Goal: Task Accomplishment & Management: Use online tool/utility

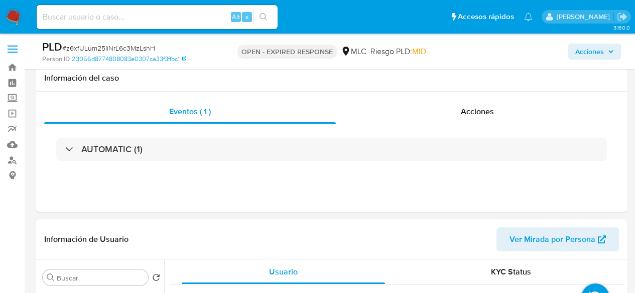
select select "10"
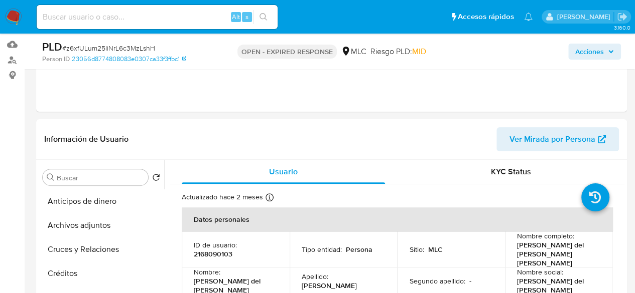
scroll to position [502, 0]
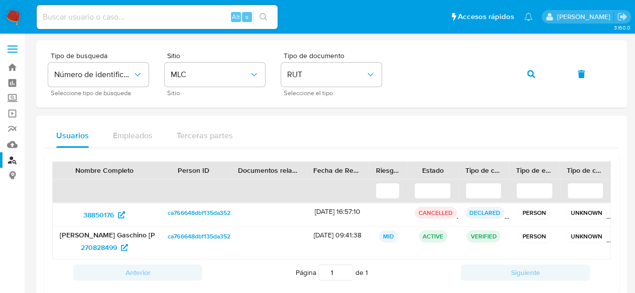
click at [13, 13] on img at bounding box center [13, 17] width 17 height 17
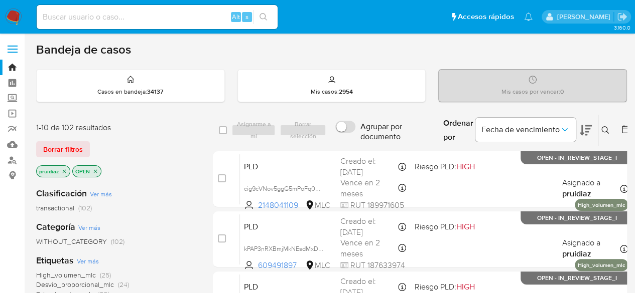
click at [583, 129] on icon at bounding box center [585, 130] width 12 height 12
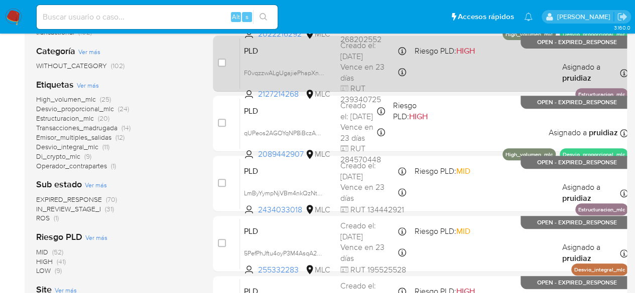
scroll to position [236, 0]
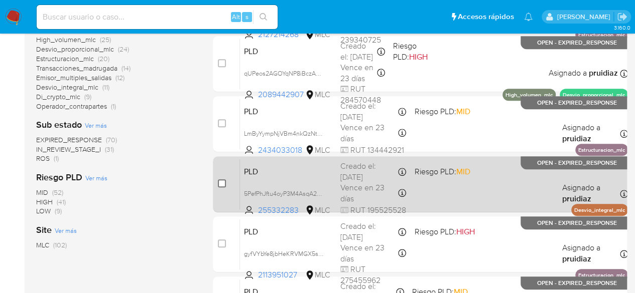
click at [221, 185] on input "checkbox" at bounding box center [222, 184] width 8 height 8
checkbox input "true"
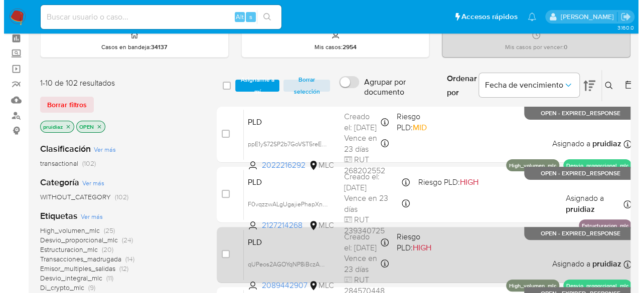
scroll to position [0, 0]
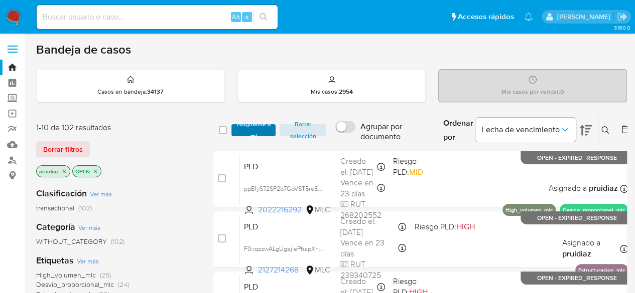
click at [254, 129] on span "Asignarme a mí" at bounding box center [253, 130] width 35 height 10
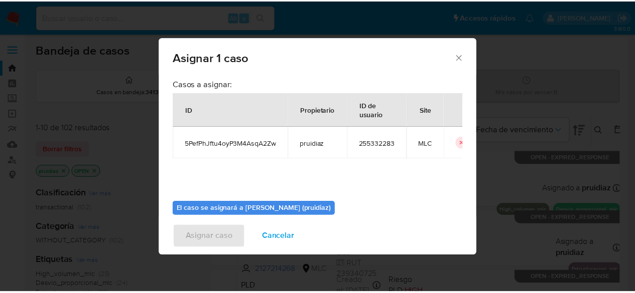
scroll to position [51, 0]
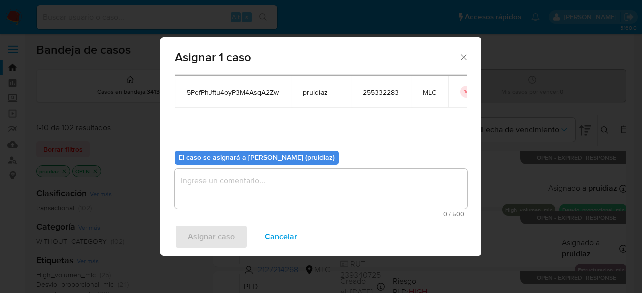
click at [239, 180] on textarea "assign-modal" at bounding box center [321, 189] width 293 height 40
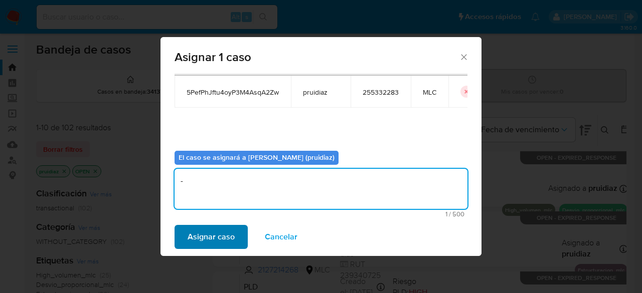
type textarea "-"
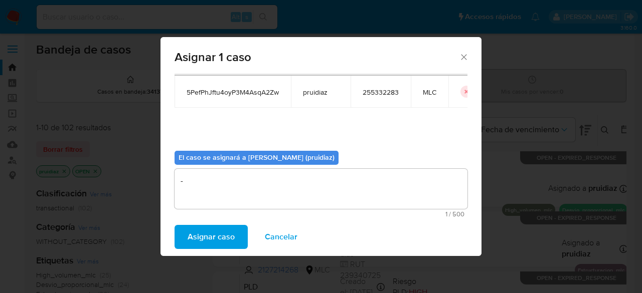
click at [223, 239] on span "Asignar caso" at bounding box center [211, 237] width 47 height 22
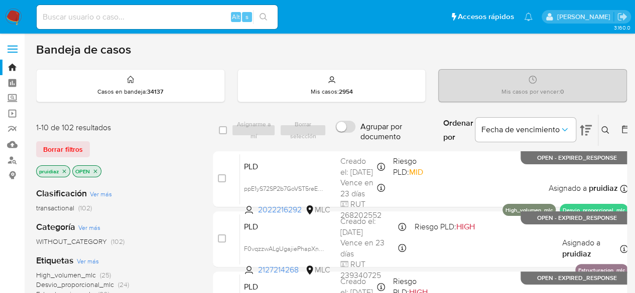
click at [10, 22] on img at bounding box center [13, 17] width 17 height 17
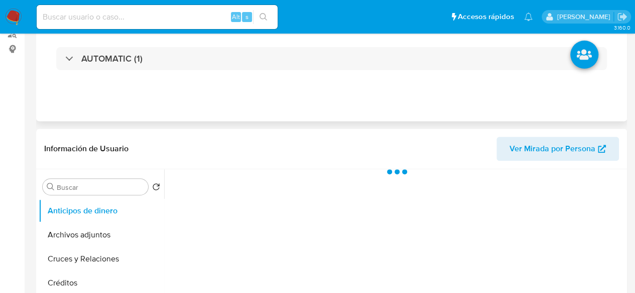
select select "10"
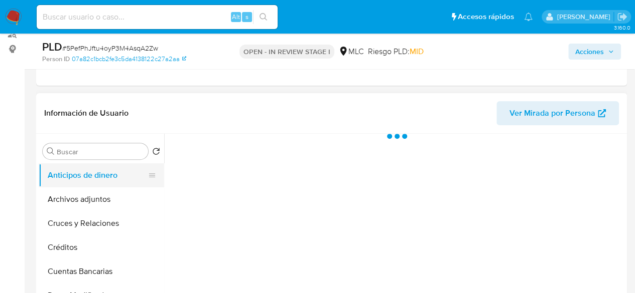
scroll to position [127, 0]
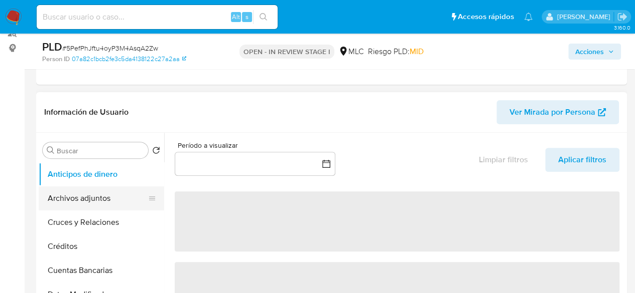
click at [89, 191] on button "Archivos adjuntos" at bounding box center [97, 199] width 117 height 24
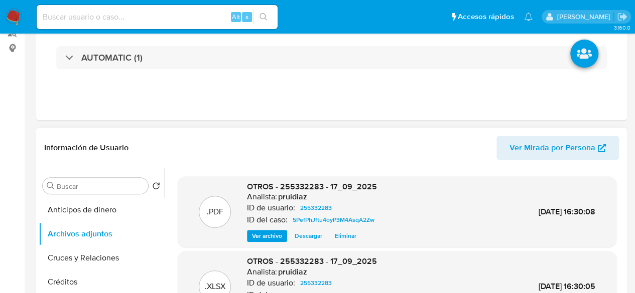
scroll to position [0, 0]
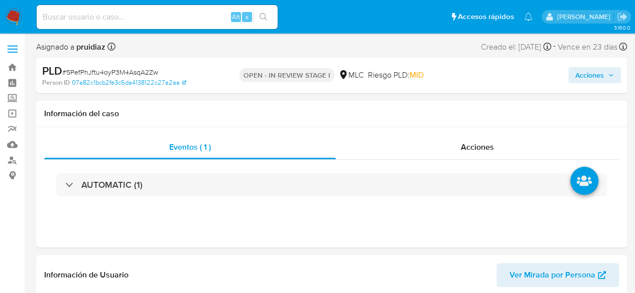
click at [599, 72] on span "Acciones" at bounding box center [589, 75] width 29 height 16
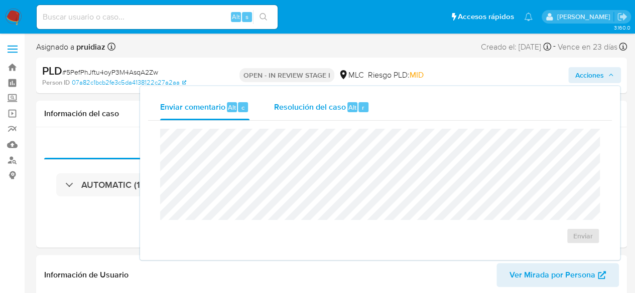
click at [329, 102] on span "Resolución del caso" at bounding box center [309, 107] width 72 height 12
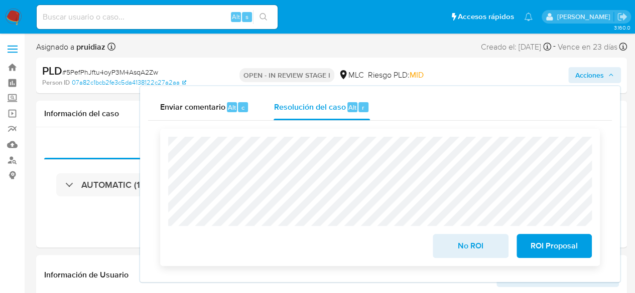
click at [465, 249] on span "No ROI" at bounding box center [470, 246] width 49 height 22
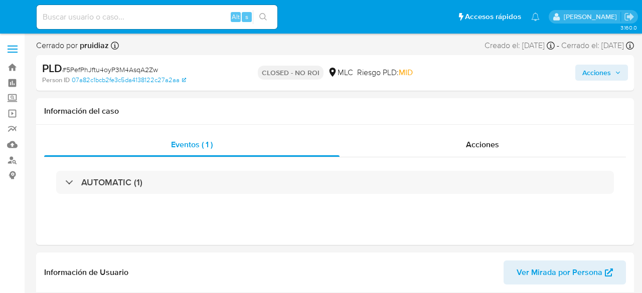
select select "10"
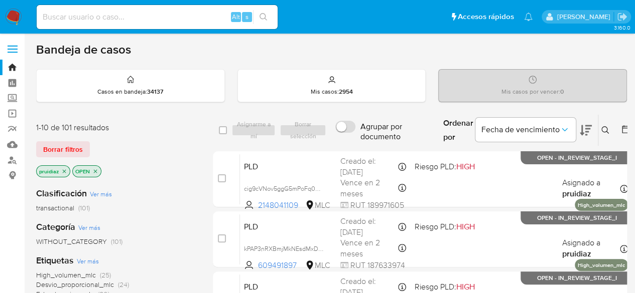
click at [588, 135] on icon at bounding box center [585, 130] width 12 height 12
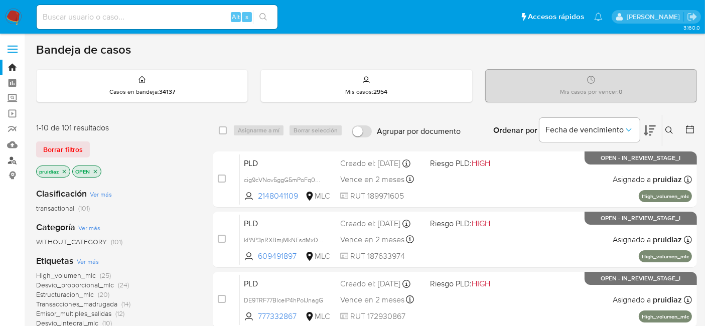
click at [13, 164] on link "Buscador de personas" at bounding box center [59, 161] width 119 height 16
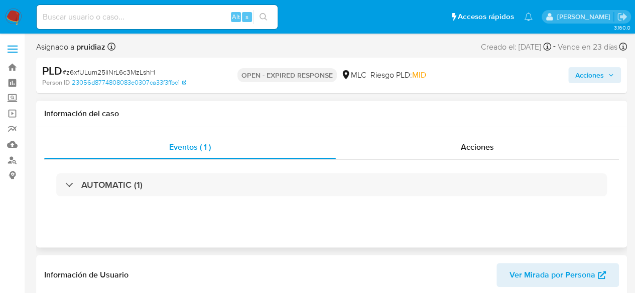
select select "10"
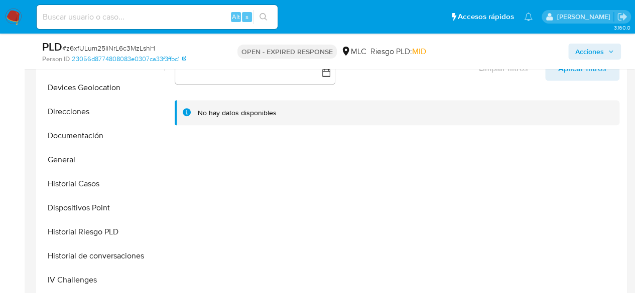
scroll to position [153, 0]
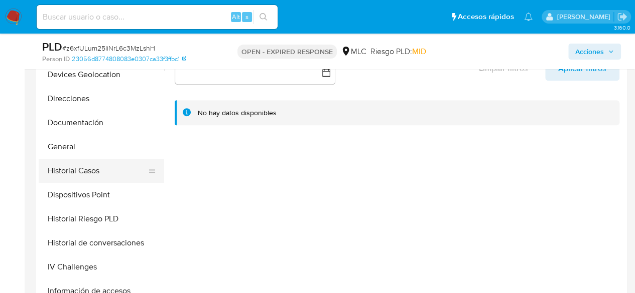
click at [95, 170] on button "Historial Casos" at bounding box center [97, 171] width 117 height 24
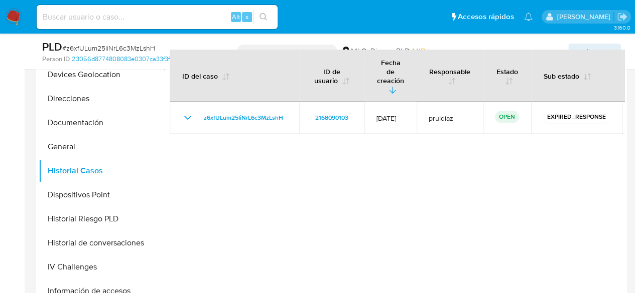
scroll to position [0, 0]
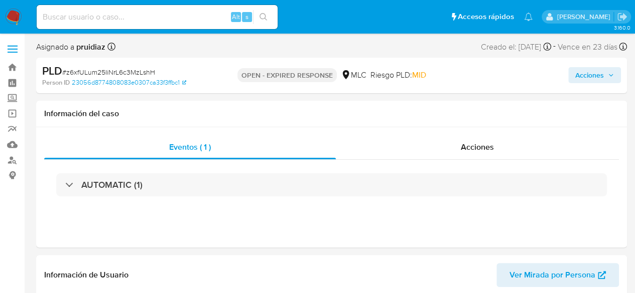
click at [114, 72] on span "# z6xfULum25IiNrL6c3MzLshH" at bounding box center [108, 72] width 93 height 10
copy span "z6xfULum25IiNrL6c3MzLshH"
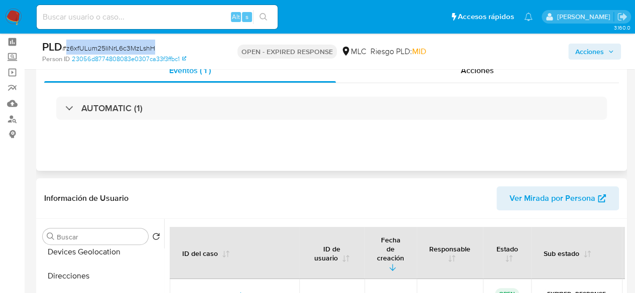
scroll to position [160, 0]
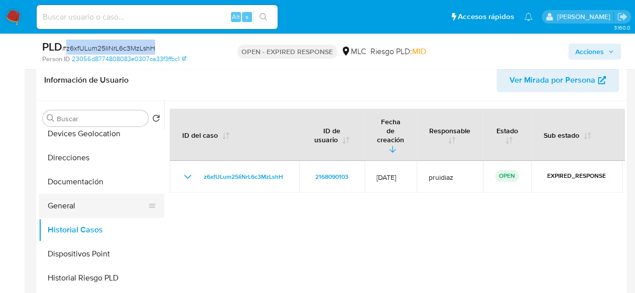
click at [77, 201] on button "General" at bounding box center [97, 206] width 117 height 24
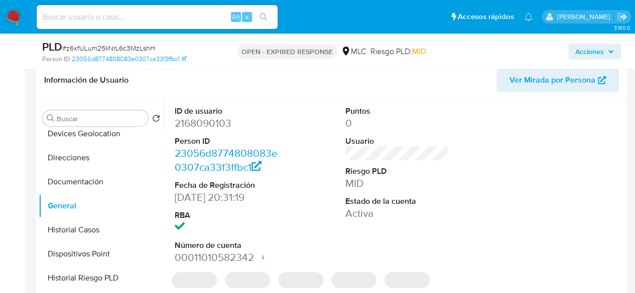
click at [218, 128] on dd "2168090103" at bounding box center [227, 123] width 104 height 14
copy dd "2168090103"
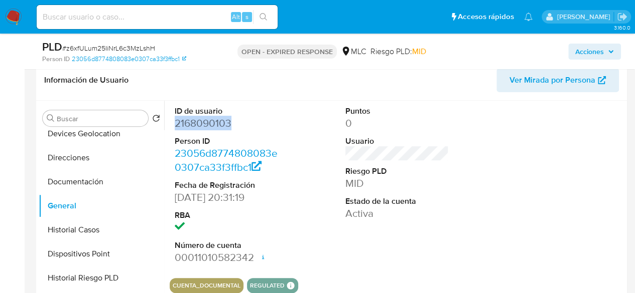
click at [205, 120] on dd "2168090103" at bounding box center [227, 123] width 104 height 14
click at [102, 47] on span "# z6xfULum25IiNrL6c3MzLshH" at bounding box center [108, 48] width 93 height 10
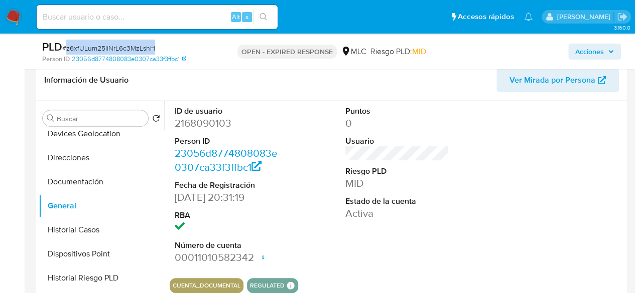
click at [102, 47] on span "# z6xfULum25IiNrL6c3MzLshH" at bounding box center [108, 48] width 93 height 10
copy span "z6xfULum25IiNrL6c3MzLshH"
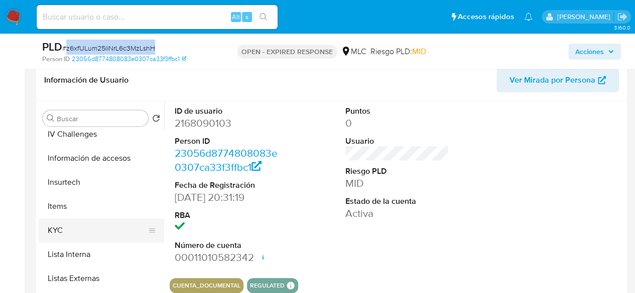
scroll to position [346, 0]
click at [60, 234] on button "KYC" at bounding box center [97, 230] width 117 height 24
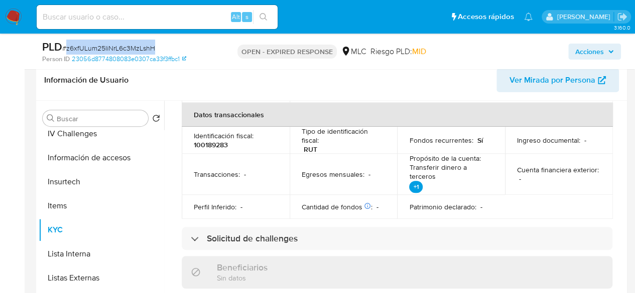
scroll to position [0, 0]
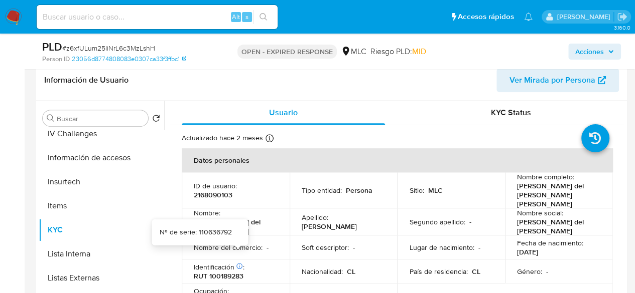
click at [218, 272] on p "RUT 100189283" at bounding box center [219, 276] width 50 height 9
copy p "100189283"
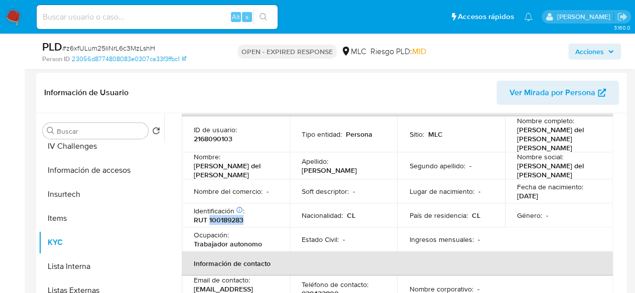
scroll to position [79, 0]
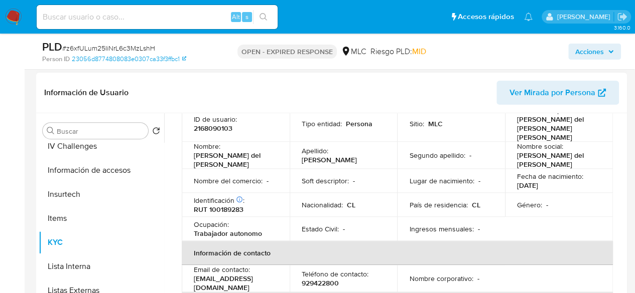
click at [221, 203] on td "Identificación Nº de serie: 110636792 : RUT 100189283" at bounding box center [236, 205] width 108 height 24
click at [227, 205] on p "RUT 100189283" at bounding box center [219, 209] width 50 height 9
copy p "100189283"
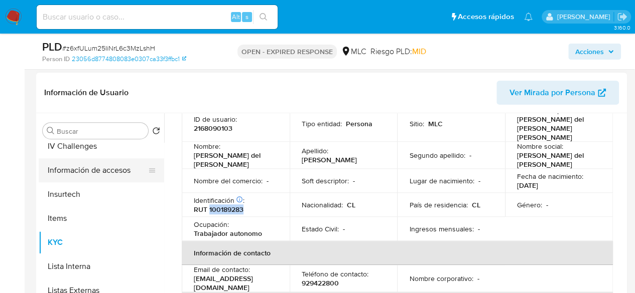
scroll to position [0, 0]
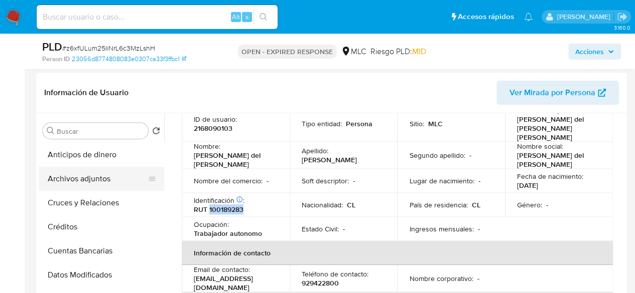
click at [74, 178] on button "Archivos adjuntos" at bounding box center [97, 179] width 117 height 24
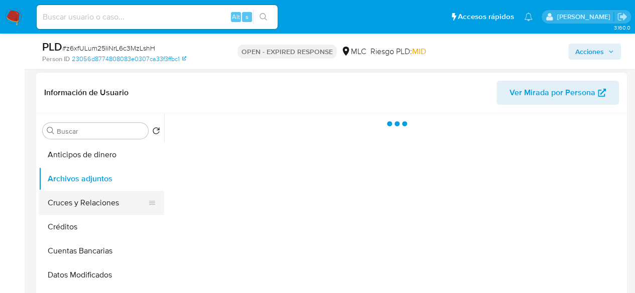
click at [70, 200] on button "Cruces y Relaciones" at bounding box center [97, 203] width 117 height 24
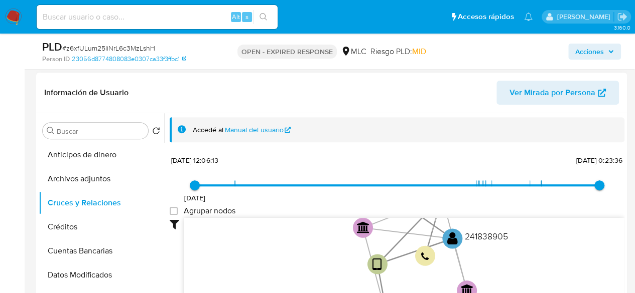
scroll to position [36, 0]
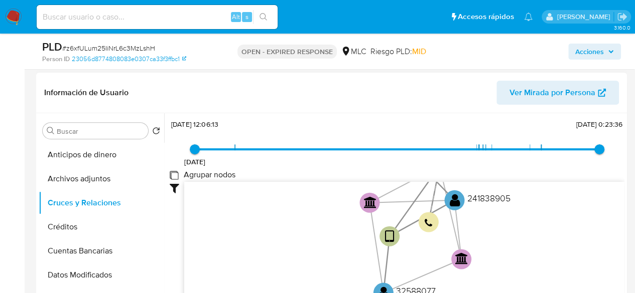
click at [172, 176] on group_nodes "Agrupar nodos" at bounding box center [174, 175] width 8 height 8
checkbox group_nodes "true"
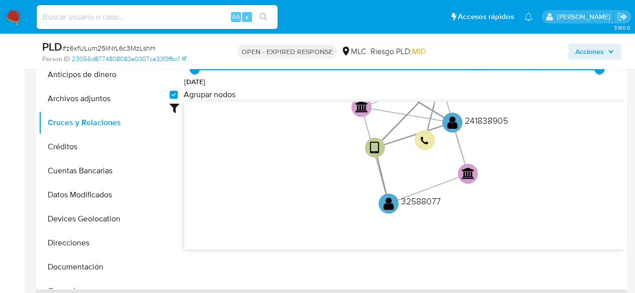
scroll to position [228, 0]
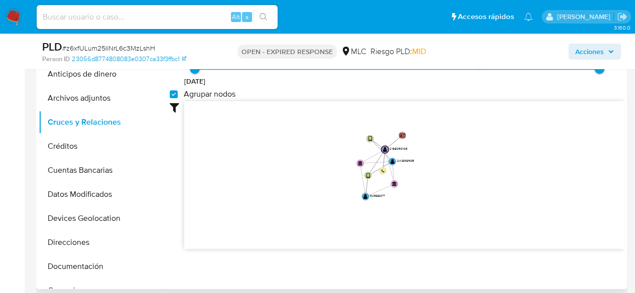
drag, startPoint x: 471, startPoint y: 137, endPoint x: 468, endPoint y: 163, distance: 25.2
click at [468, 163] on icon "user-241838905  241838905 device-6764bad734162e39d02334bb  user-2168090103  …" at bounding box center [404, 173] width 440 height 145
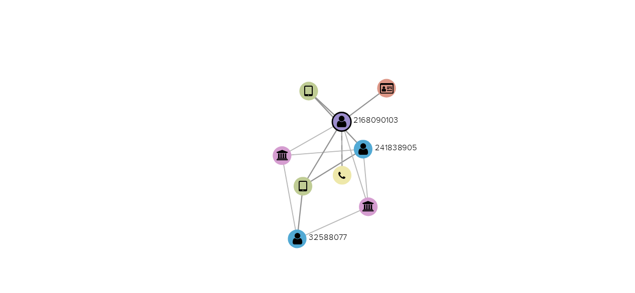
drag, startPoint x: 426, startPoint y: 168, endPoint x: 419, endPoint y: 193, distance: 26.5
click at [419, 193] on icon "user-241838905  241838905 device-6764bad734162e39d02334bb  user-2168090103  …" at bounding box center [404, 173] width 440 height 145
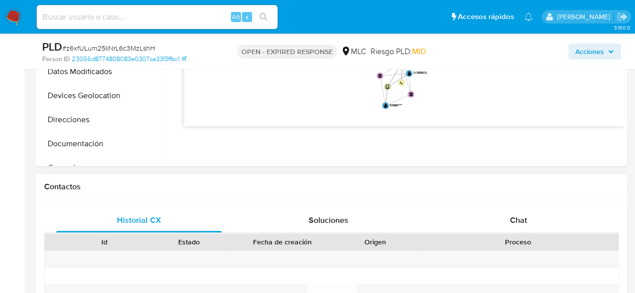
scroll to position [351, 0]
click at [519, 214] on span "Chat" at bounding box center [518, 220] width 17 height 12
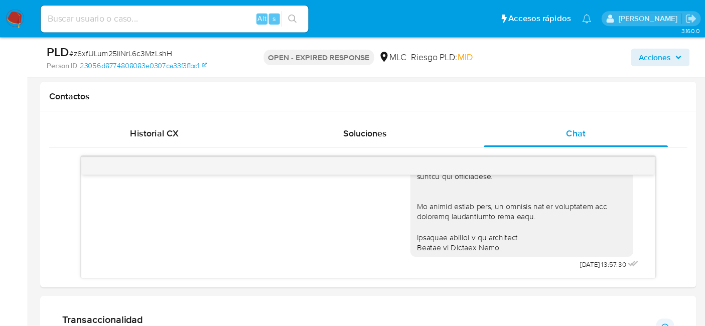
scroll to position [279, 0]
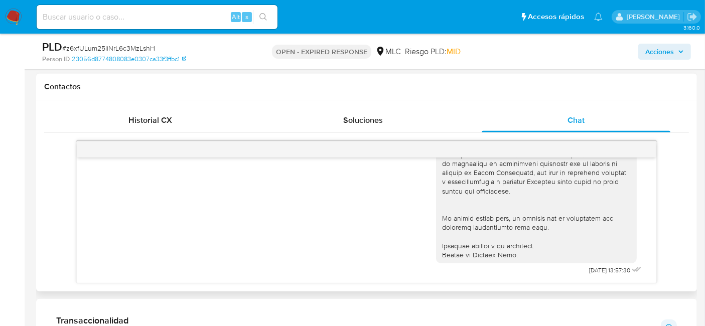
drag, startPoint x: 640, startPoint y: 1, endPoint x: 432, endPoint y: 288, distance: 354.8
click at [432, 288] on div "Historial CX Soluciones Chat Id Estado Fecha de creación Origen Proceso Anterio…" at bounding box center [366, 195] width 661 height 191
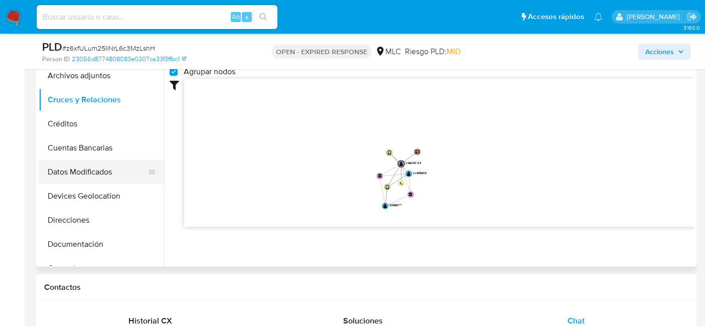
scroll to position [54, 0]
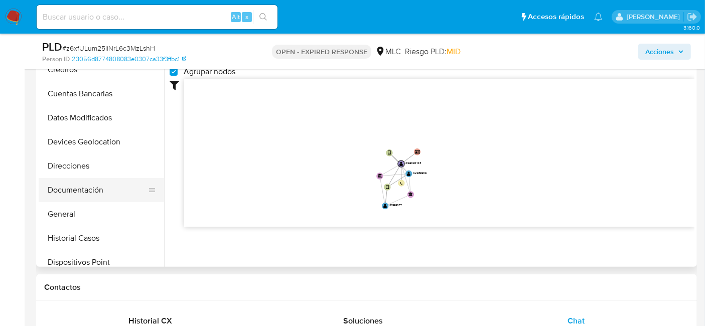
click at [79, 187] on button "Documentación" at bounding box center [97, 190] width 117 height 24
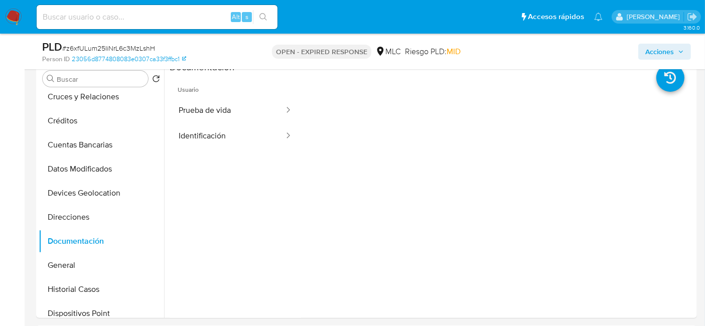
scroll to position [187, 0]
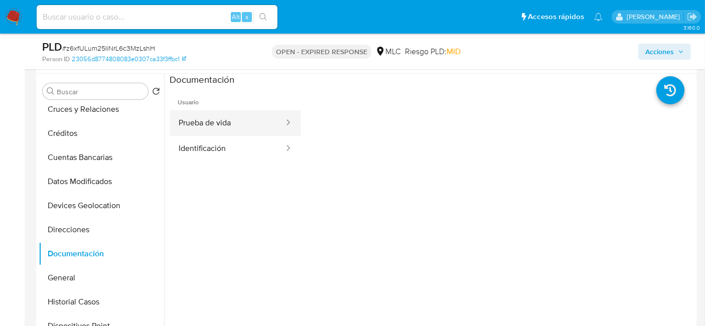
click at [237, 121] on button "Prueba de vida" at bounding box center [227, 123] width 115 height 26
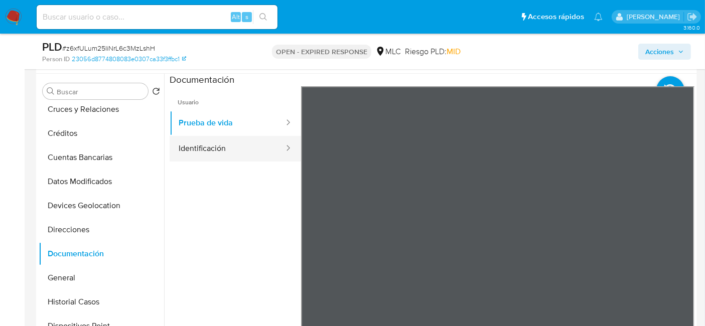
click at [242, 145] on button "Identificación" at bounding box center [227, 149] width 115 height 26
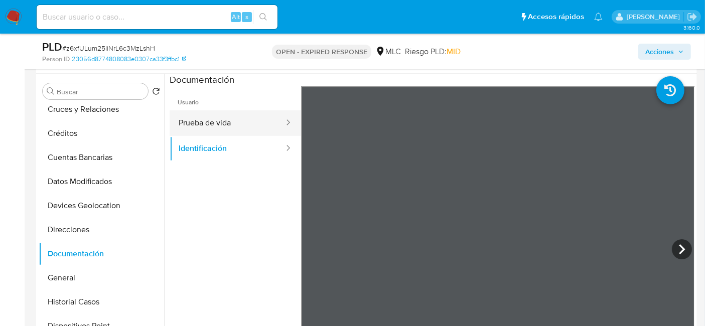
click at [225, 125] on button "Prueba de vida" at bounding box center [227, 123] width 115 height 26
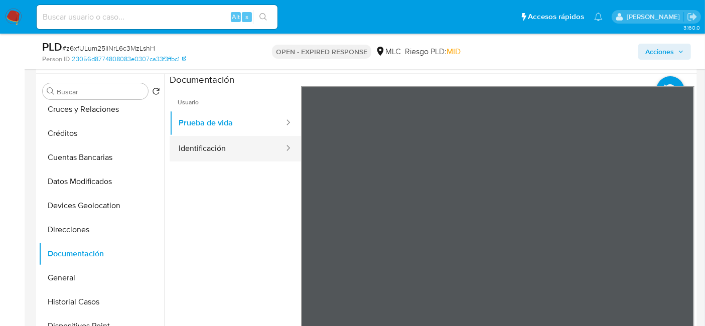
click at [221, 151] on button "Identificación" at bounding box center [227, 149] width 115 height 26
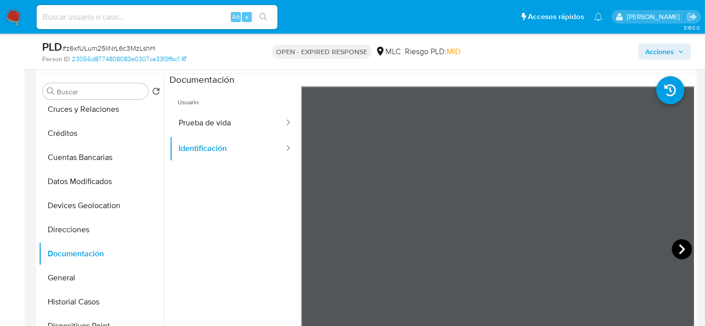
click at [642, 251] on icon at bounding box center [682, 249] width 20 height 20
click at [311, 245] on icon at bounding box center [314, 249] width 20 height 20
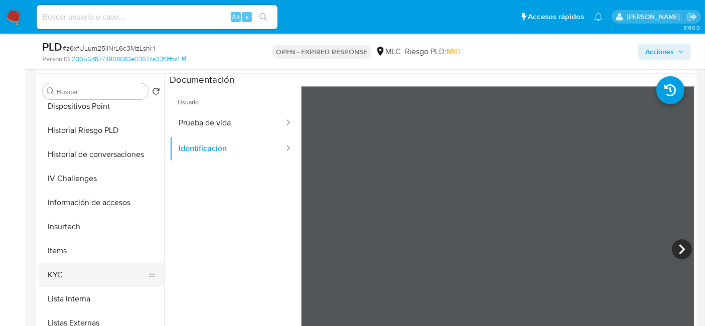
scroll to position [276, 0]
click at [60, 267] on button "KYC" at bounding box center [97, 273] width 117 height 24
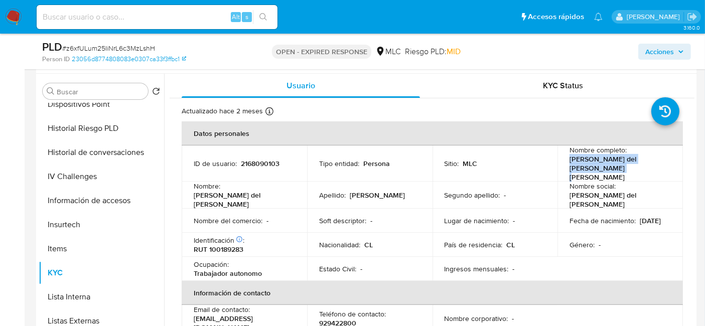
drag, startPoint x: 587, startPoint y: 170, endPoint x: 556, endPoint y: 166, distance: 31.4
click at [557, 166] on td "Nombre completo : Yessica del Carmen Martínez Parra" at bounding box center [619, 163] width 125 height 36
copy p "Yessica del Carmen Martínez Parra"
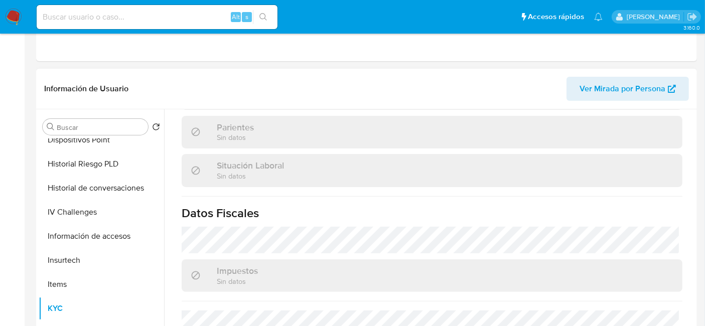
scroll to position [0, 0]
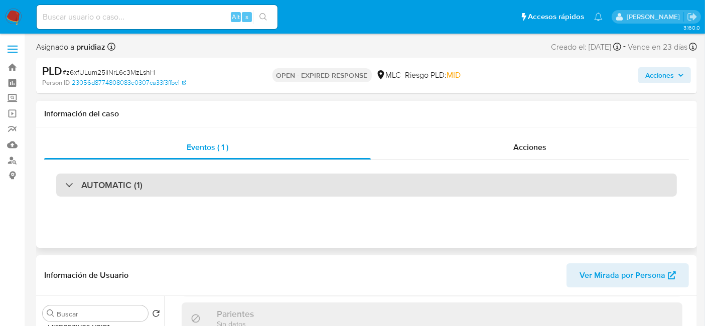
click at [121, 183] on h3 "AUTOMATIC (1)" at bounding box center [111, 185] width 61 height 11
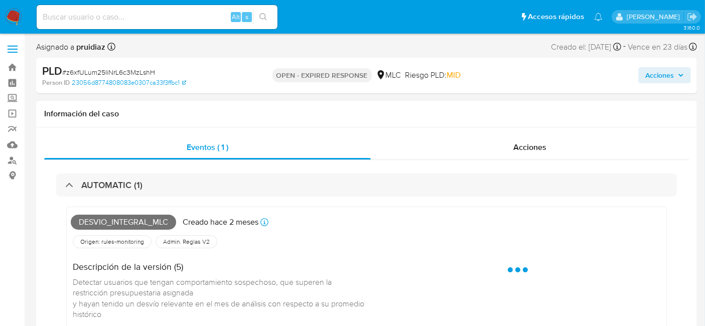
click at [105, 222] on span "Desvio_integral_mlc" at bounding box center [123, 222] width 105 height 15
copy span "Desvio_integral_mlc"
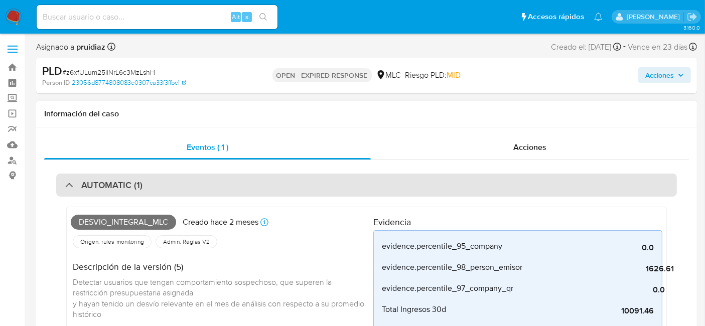
click at [138, 188] on h3 "AUTOMATIC (1)" at bounding box center [111, 185] width 61 height 11
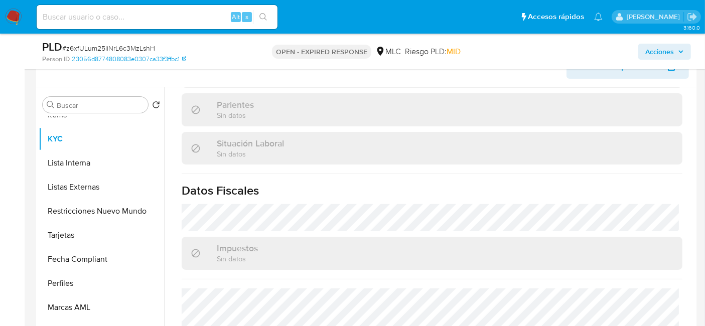
scroll to position [172, 0]
click at [101, 219] on button "Restricciones Nuevo Mundo" at bounding box center [97, 212] width 117 height 24
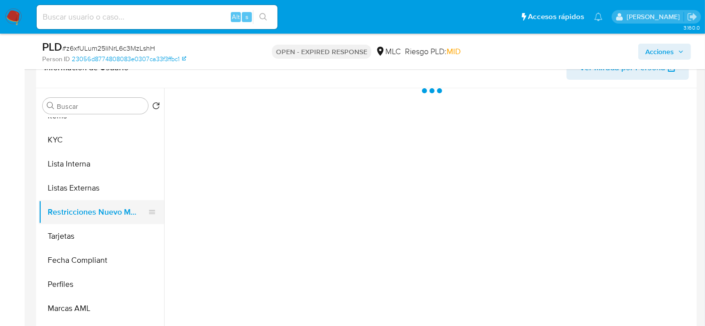
scroll to position [0, 0]
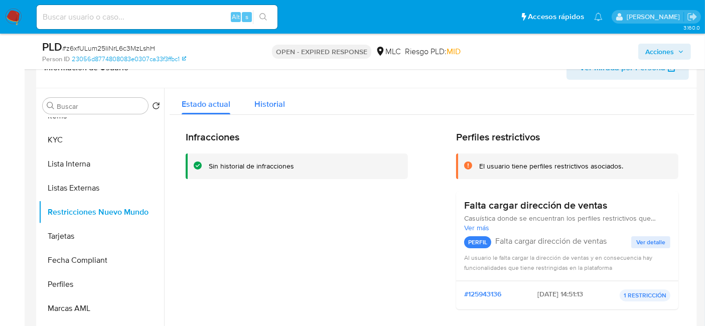
click at [266, 106] on span "Historial" at bounding box center [269, 104] width 31 height 12
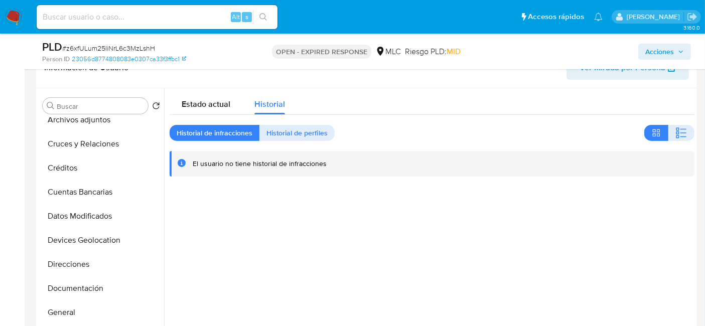
scroll to position [27, 0]
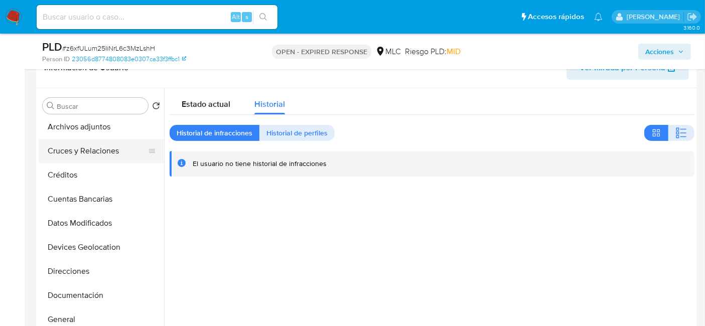
click at [89, 154] on button "Cruces y Relaciones" at bounding box center [97, 151] width 117 height 24
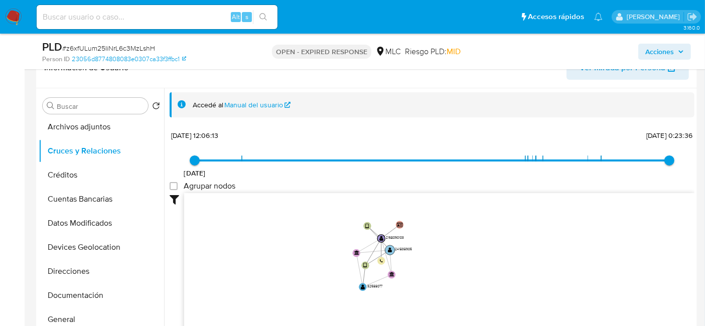
click at [388, 249] on text "" at bounding box center [390, 250] width 4 height 6
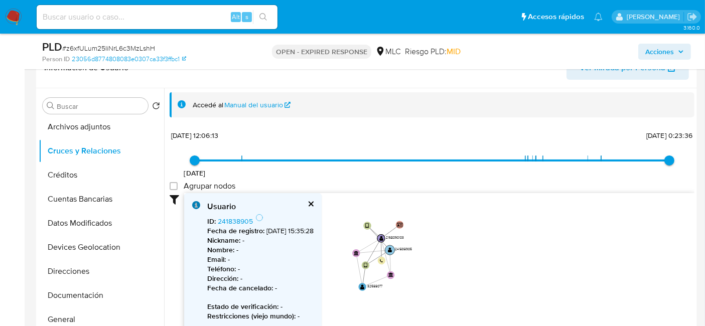
click at [388, 249] on text "" at bounding box center [390, 250] width 4 height 6
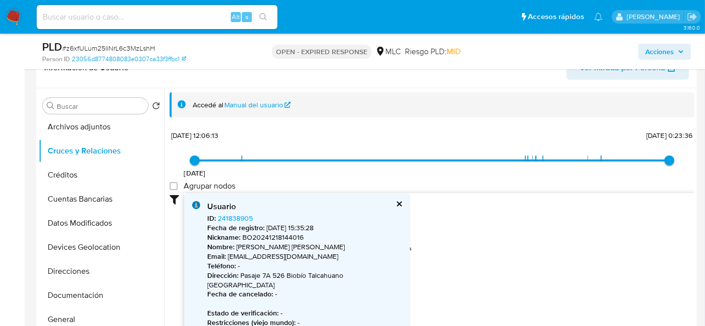
click at [395, 202] on button "cerrar" at bounding box center [398, 204] width 7 height 7
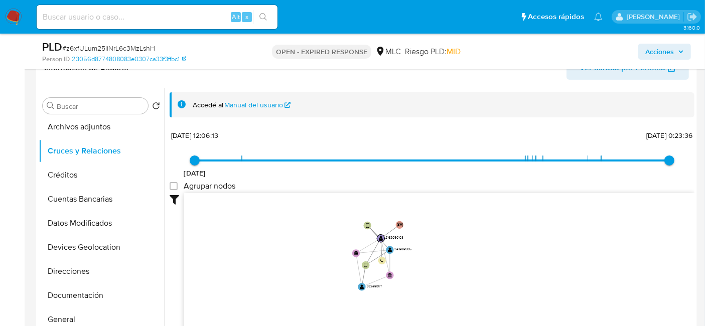
click at [357, 281] on icon "user-241838905  241838905 device-6764bad734162e39d02334bb  user-2168090103  …" at bounding box center [439, 265] width 510 height 145
click at [359, 284] on circle at bounding box center [362, 287] width 10 height 10
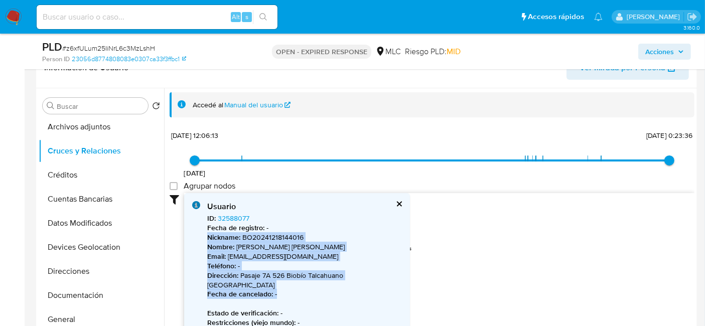
click at [359, 289] on p "Fecha de cancelado : -" at bounding box center [304, 294] width 195 height 10
click at [395, 204] on button "cerrar" at bounding box center [398, 204] width 7 height 7
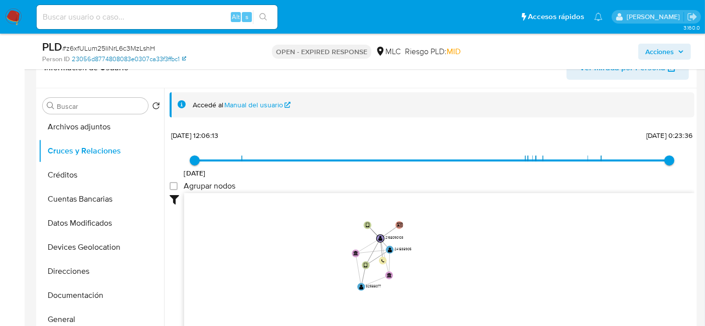
click at [87, 55] on link "23056d8774808083e0307ca33f3ffbc1" at bounding box center [129, 59] width 114 height 9
click at [107, 47] on span "# z6xfULum25IiNrL6c3MzLshH" at bounding box center [108, 48] width 93 height 10
copy span "z6xfULum25IiNrL6c3MzLshH"
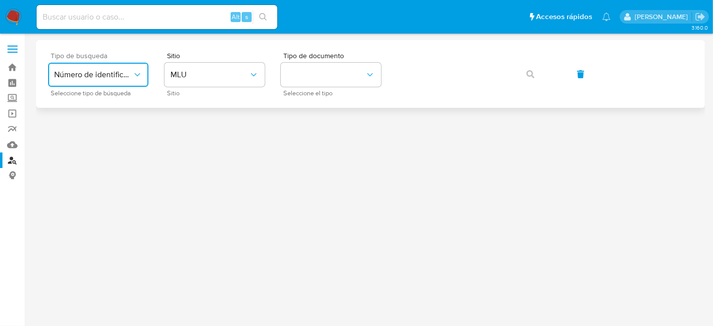
click at [118, 78] on span "Número de identificación" at bounding box center [93, 75] width 78 height 10
click at [86, 115] on span "Número de identificación" at bounding box center [95, 107] width 82 height 20
click at [228, 68] on button "site_id" at bounding box center [215, 75] width 100 height 24
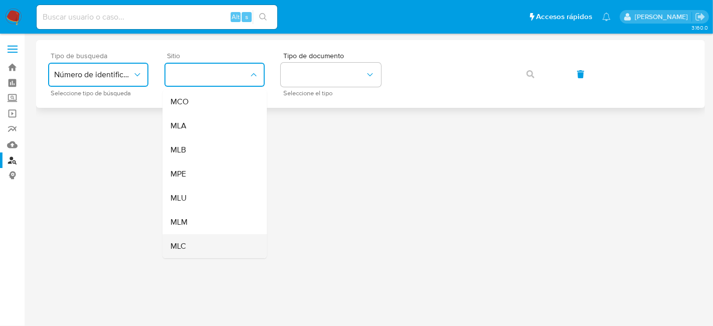
click at [181, 241] on span "MLC" at bounding box center [179, 246] width 16 height 10
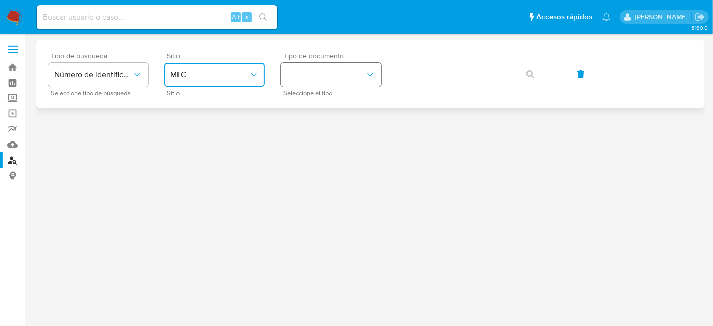
click at [320, 81] on button "identificationType" at bounding box center [331, 75] width 100 height 24
click at [307, 103] on div "RUT RUT" at bounding box center [328, 107] width 82 height 34
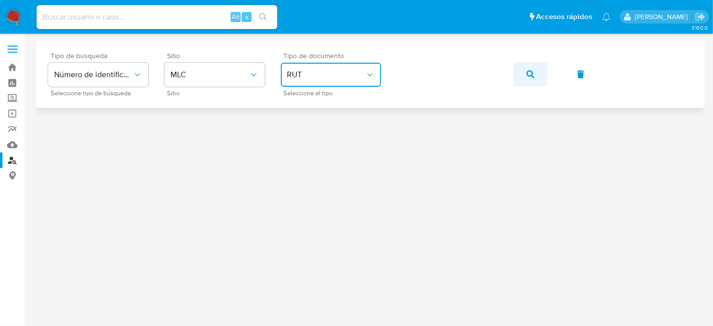
click at [532, 72] on icon "button" at bounding box center [531, 74] width 8 height 8
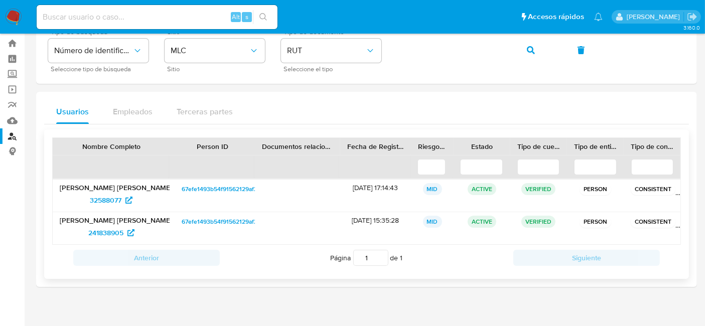
scroll to position [24, 0]
click at [113, 202] on span "32588077" at bounding box center [106, 200] width 32 height 16
click at [104, 233] on span "241838905" at bounding box center [105, 233] width 35 height 16
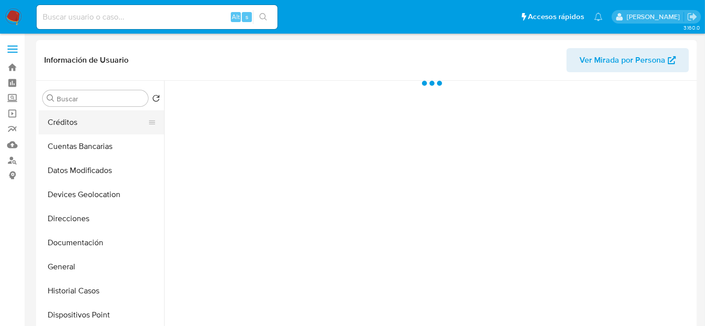
select select "10"
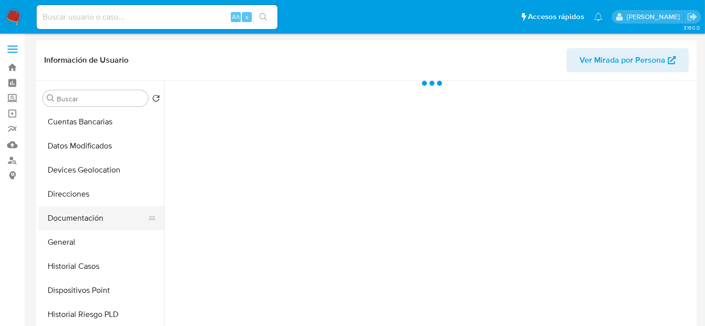
scroll to position [99, 0]
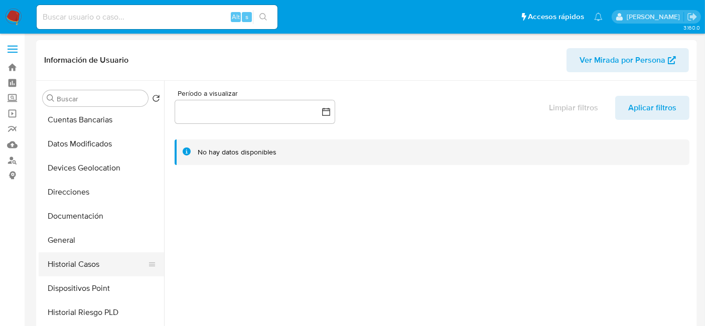
click at [74, 266] on button "Historial Casos" at bounding box center [97, 264] width 117 height 24
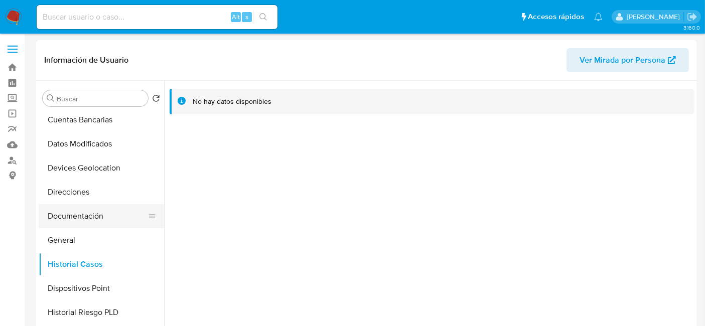
click at [58, 217] on button "Documentación" at bounding box center [97, 216] width 117 height 24
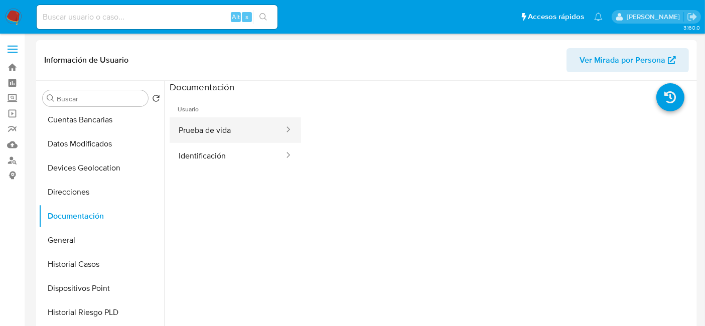
click at [228, 128] on button "Prueba de vida" at bounding box center [227, 130] width 115 height 26
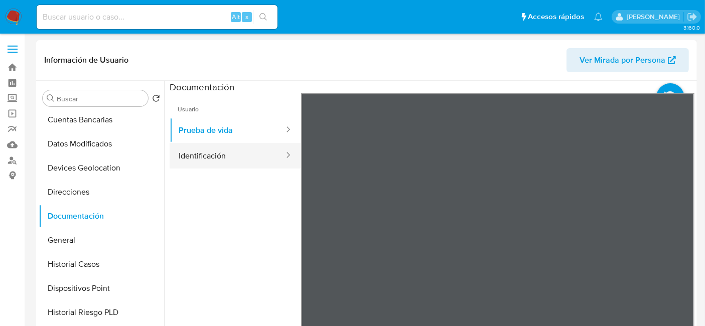
click at [250, 157] on button "Identificación" at bounding box center [227, 156] width 115 height 26
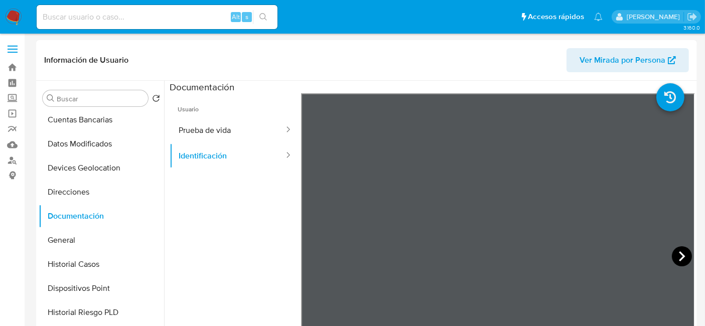
click at [672, 253] on icon at bounding box center [682, 256] width 20 height 20
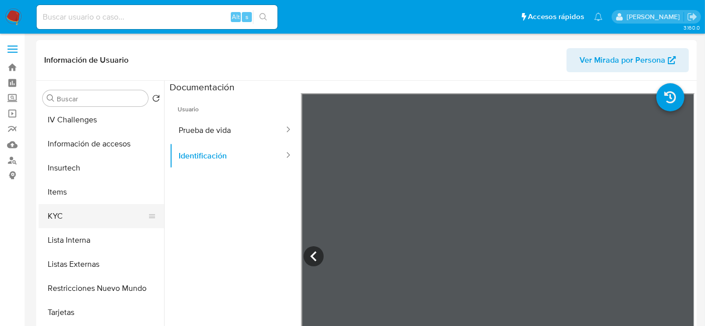
scroll to position [344, 0]
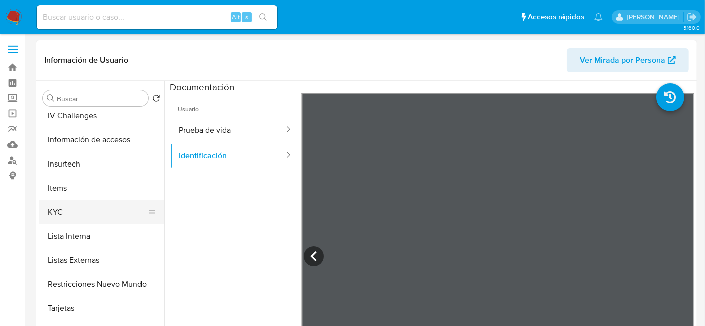
click at [53, 209] on button "KYC" at bounding box center [97, 212] width 117 height 24
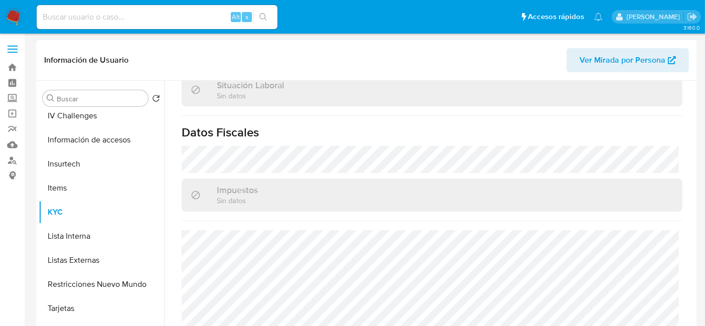
scroll to position [566, 0]
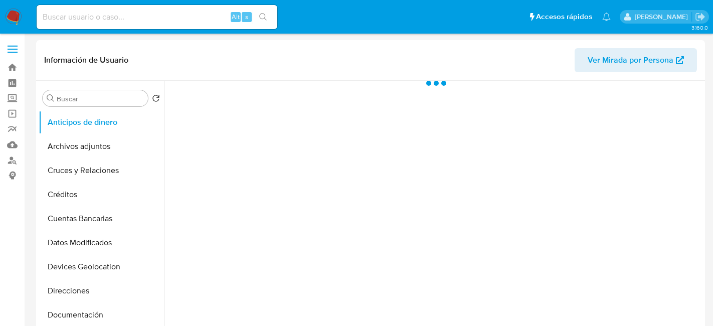
select select "10"
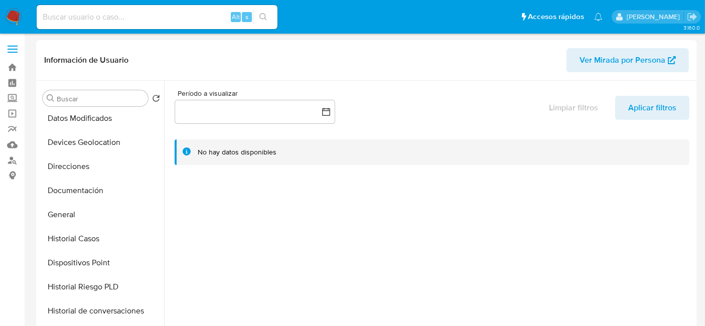
scroll to position [163, 0]
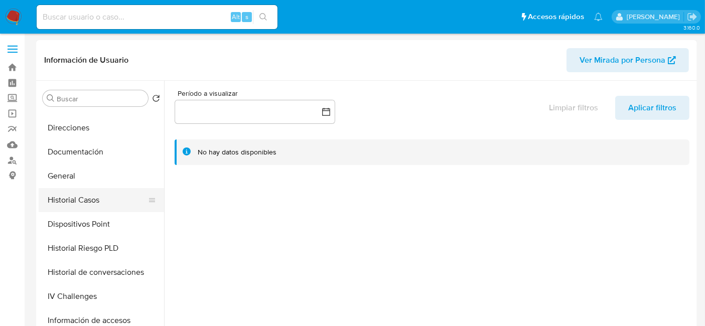
click at [66, 193] on button "Historial Casos" at bounding box center [97, 200] width 117 height 24
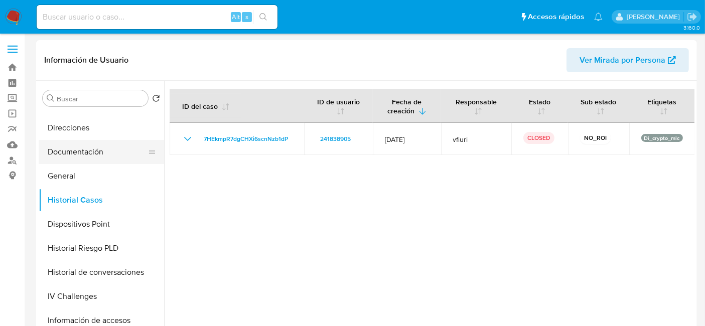
click at [86, 157] on button "Documentación" at bounding box center [97, 152] width 117 height 24
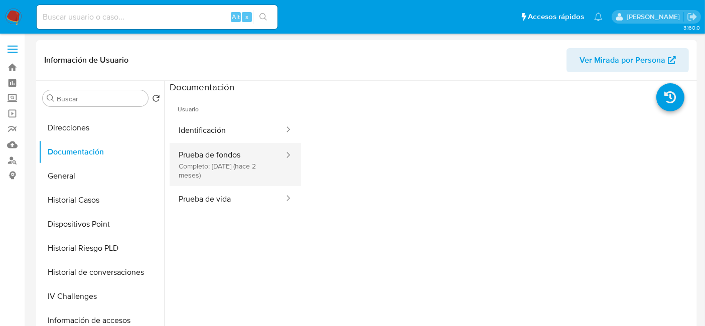
click at [246, 166] on button "Prueba de fondos Completo: 11/07/2025 (hace 2 meses)" at bounding box center [227, 164] width 115 height 43
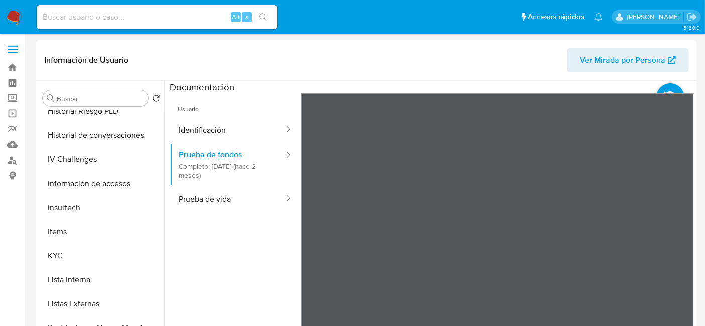
scroll to position [357, 0]
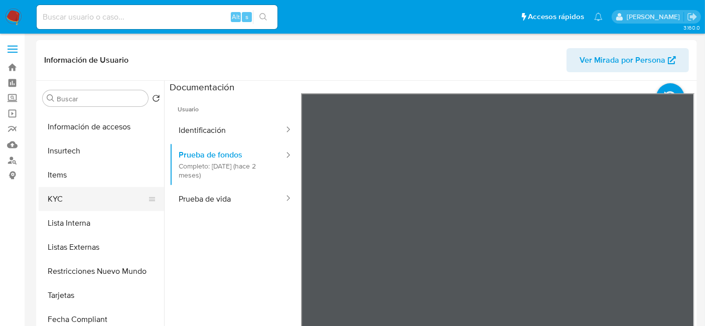
click at [81, 191] on button "KYC" at bounding box center [97, 199] width 117 height 24
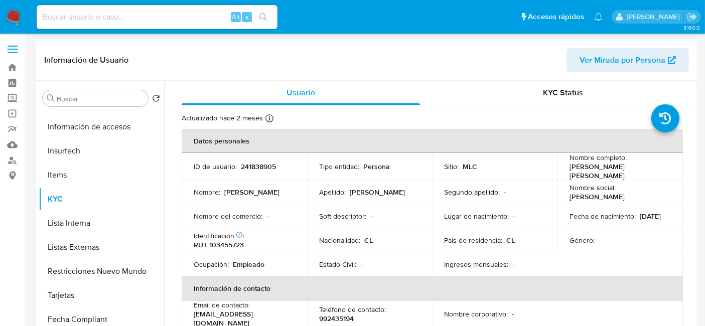
click at [228, 246] on p "RUT 103455723" at bounding box center [219, 244] width 50 height 9
copy p "103455723"
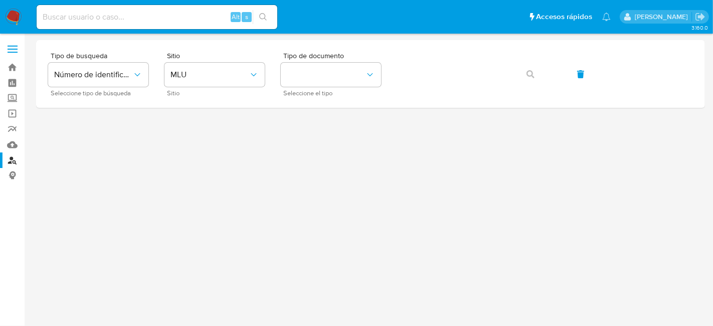
click at [8, 16] on img at bounding box center [13, 17] width 17 height 17
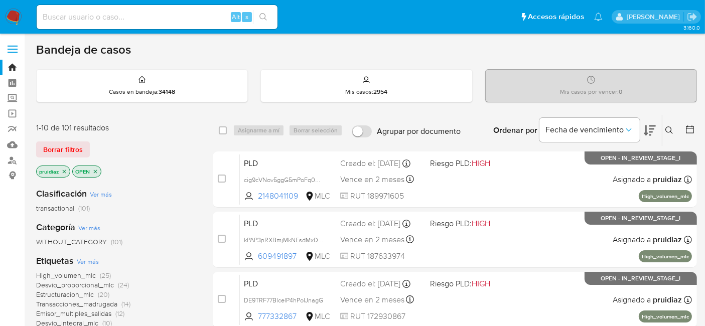
click at [647, 130] on icon at bounding box center [650, 130] width 12 height 12
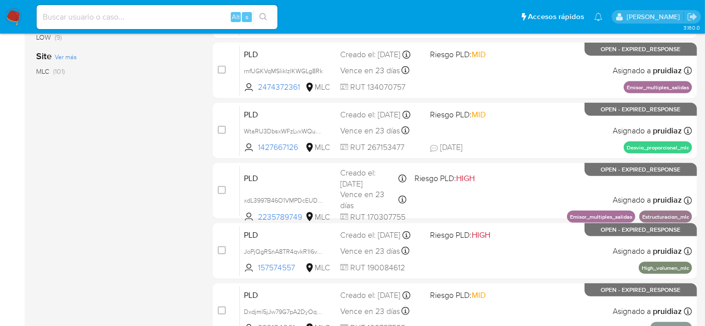
scroll to position [501, 0]
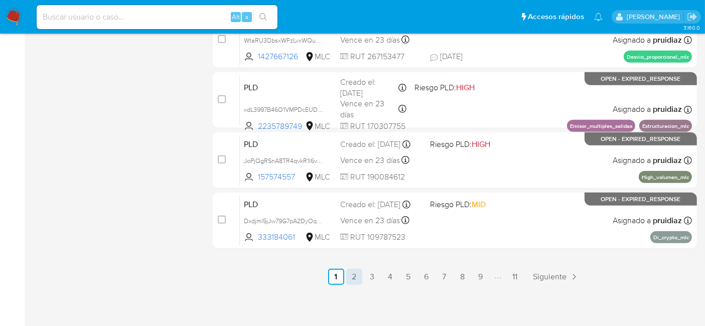
click at [357, 273] on link "2" at bounding box center [354, 277] width 16 height 16
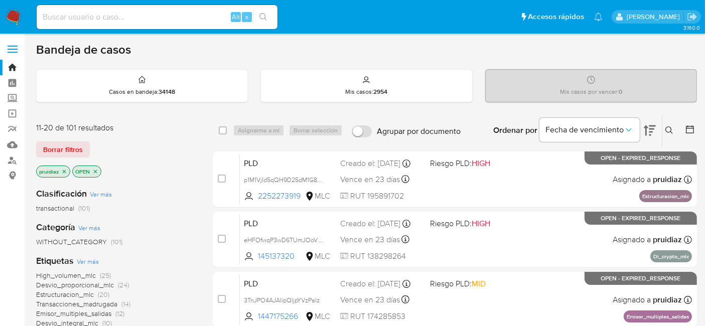
click at [669, 126] on icon at bounding box center [669, 130] width 8 height 8
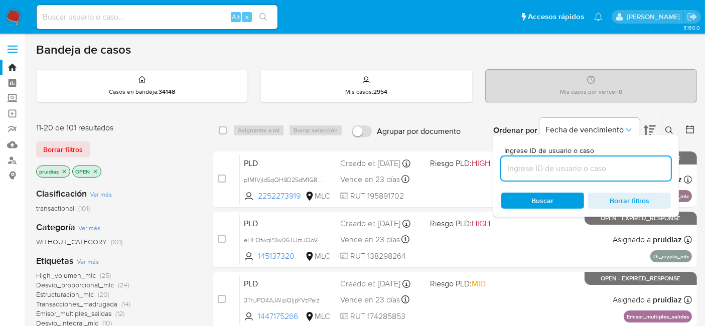
click at [577, 165] on input at bounding box center [586, 168] width 170 height 13
type input "2168090103"
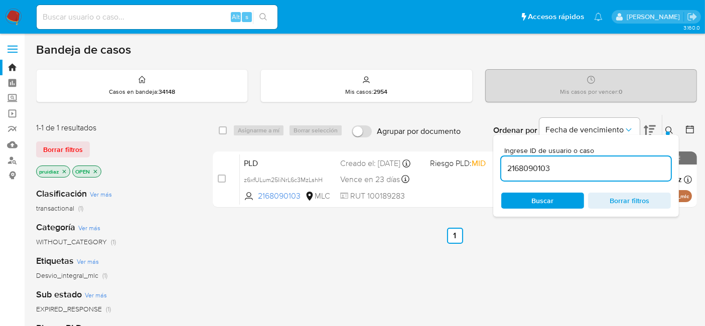
click at [665, 129] on icon at bounding box center [669, 130] width 8 height 8
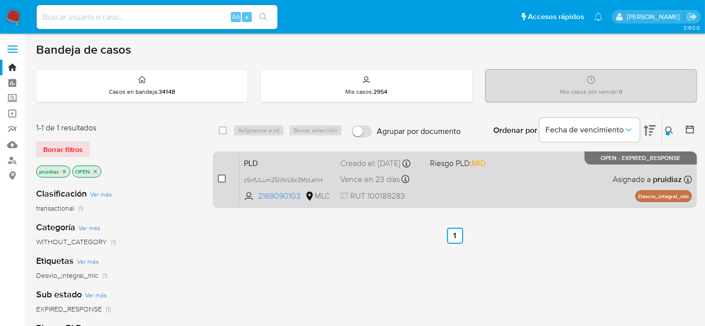
click at [219, 178] on input "checkbox" at bounding box center [222, 179] width 8 height 8
checkbox input "true"
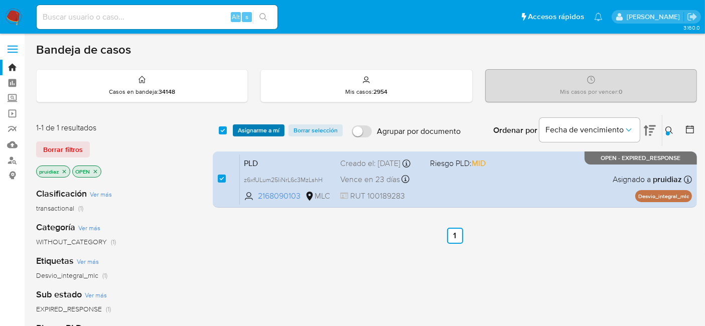
click at [267, 127] on span "Asignarme a mí" at bounding box center [259, 130] width 42 height 10
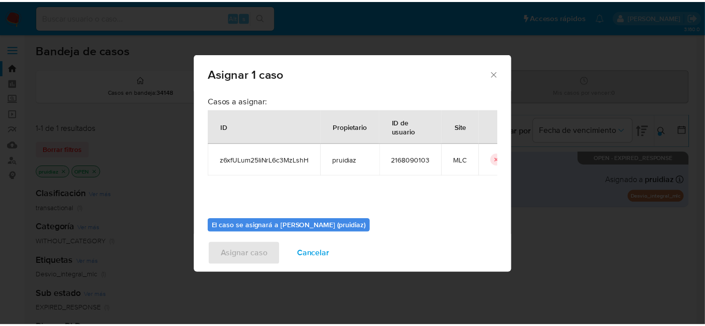
scroll to position [51, 0]
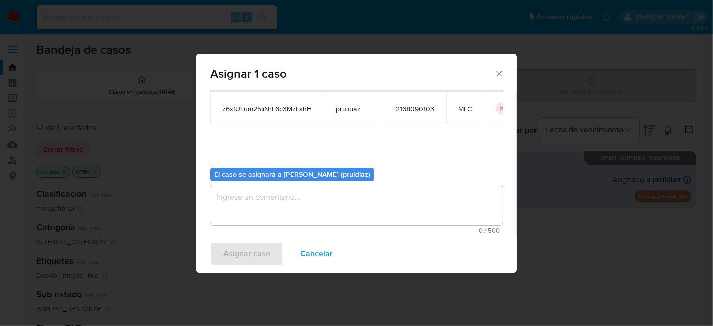
click at [314, 211] on textarea "assign-modal" at bounding box center [356, 205] width 293 height 40
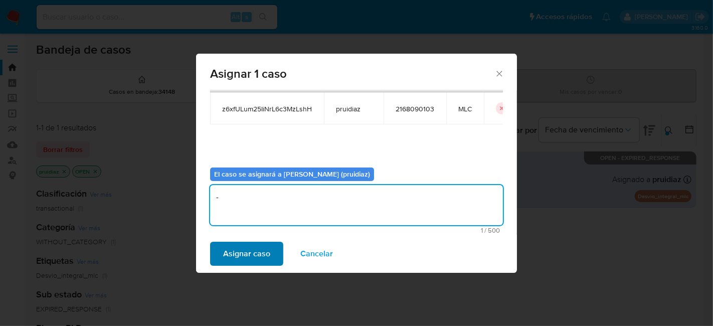
type textarea "-"
click at [254, 261] on span "Asignar caso" at bounding box center [246, 254] width 47 height 22
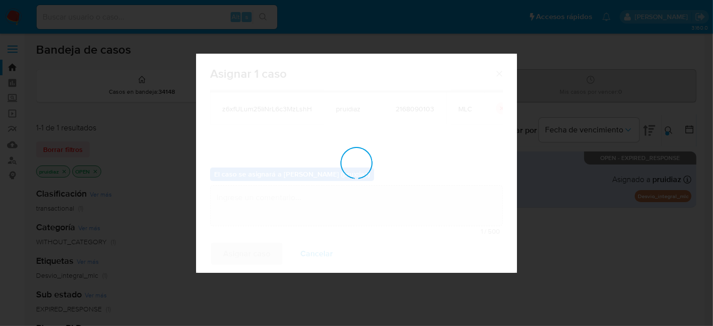
checkbox input "false"
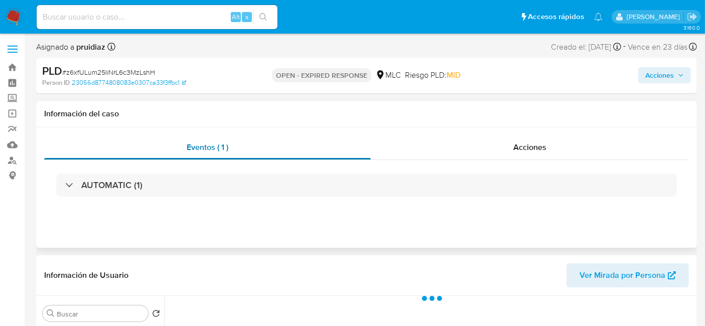
select select "10"
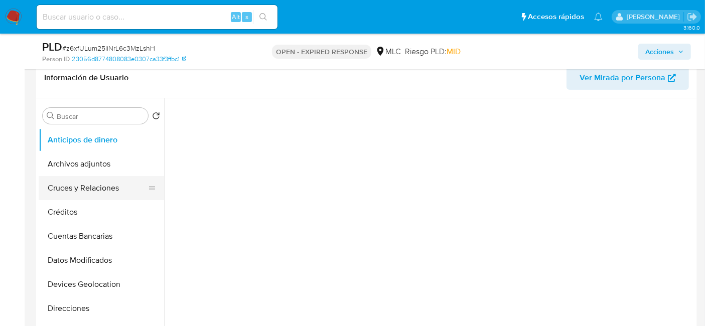
scroll to position [163, 0]
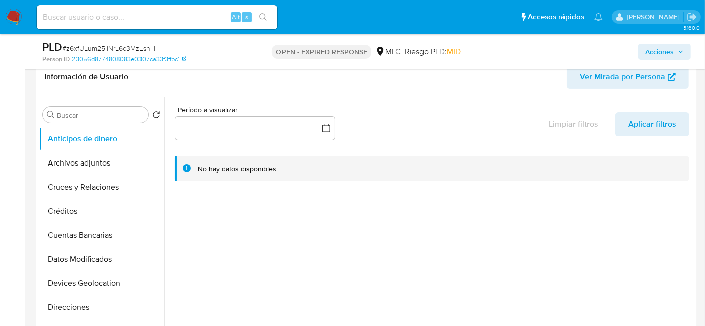
click at [100, 40] on div "PLD # z6xfULum25IiNrL6c3MzLshH" at bounding box center [148, 47] width 213 height 15
copy span "z6xfULum25IiNrL6c3MzLshH"
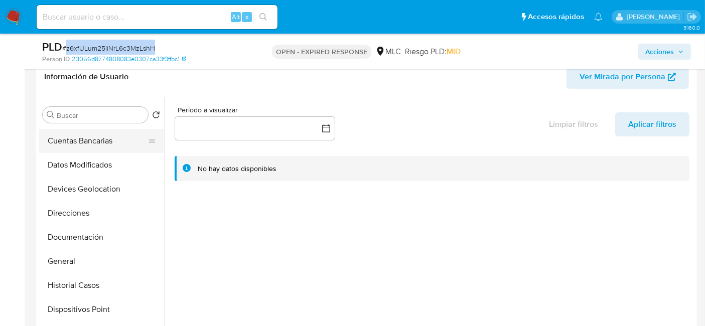
scroll to position [96, 0]
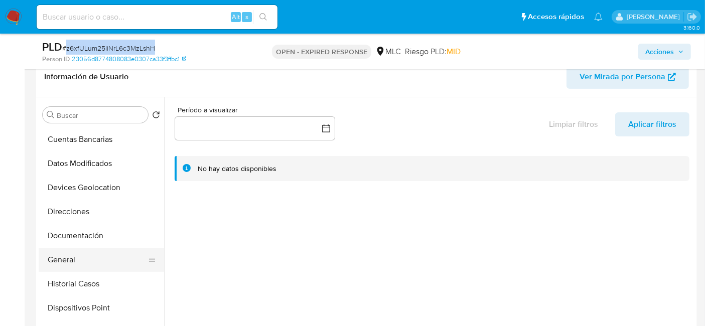
click at [52, 263] on button "General" at bounding box center [97, 260] width 117 height 24
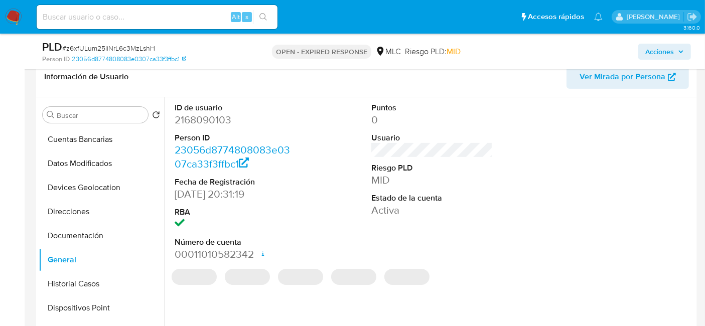
click at [212, 119] on dd "2168090103" at bounding box center [235, 120] width 121 height 14
copy dd "2168090103"
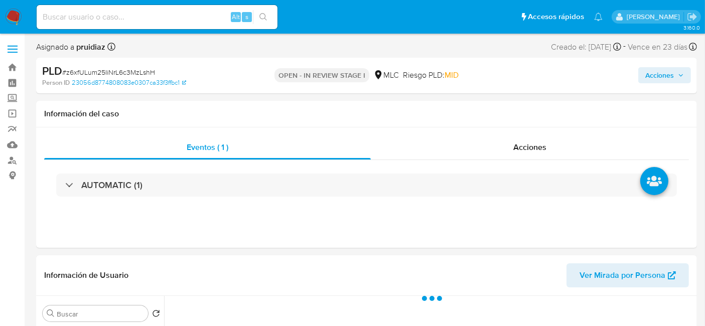
select select "10"
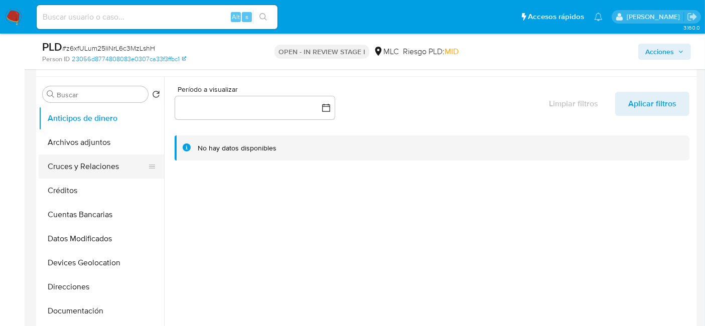
scroll to position [187, 0]
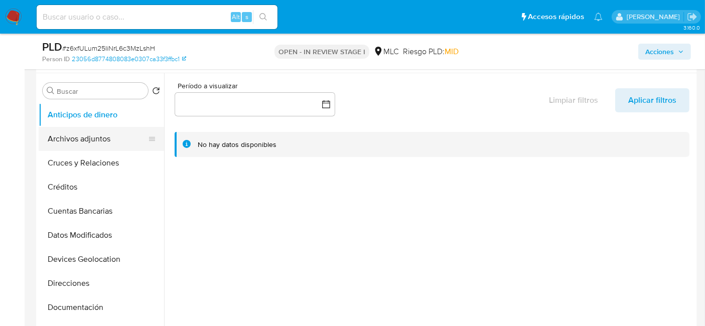
click at [80, 139] on button "Archivos adjuntos" at bounding box center [97, 139] width 117 height 24
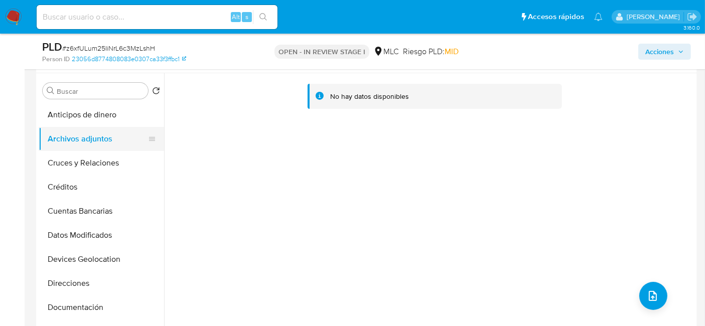
click at [125, 138] on button "Archivos adjuntos" at bounding box center [97, 139] width 117 height 24
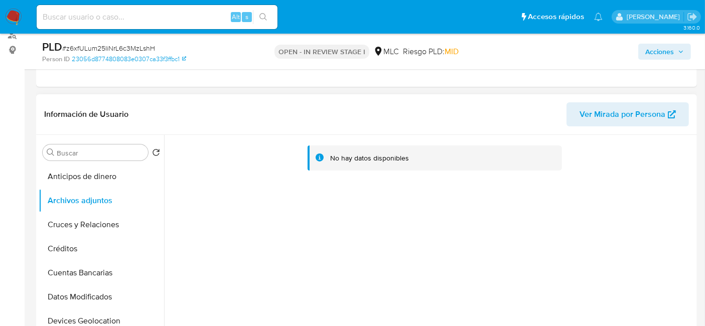
scroll to position [124, 0]
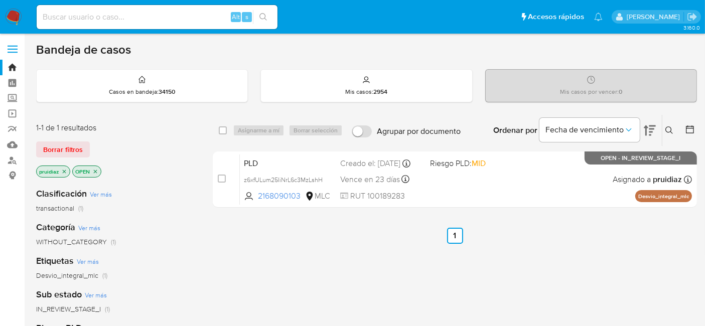
click at [1, 27] on nav "Pausado Ver notificaciones Alt s Accesos rápidos Presiona las siguientes teclas…" at bounding box center [352, 17] width 705 height 34
click at [13, 16] on img at bounding box center [13, 17] width 17 height 17
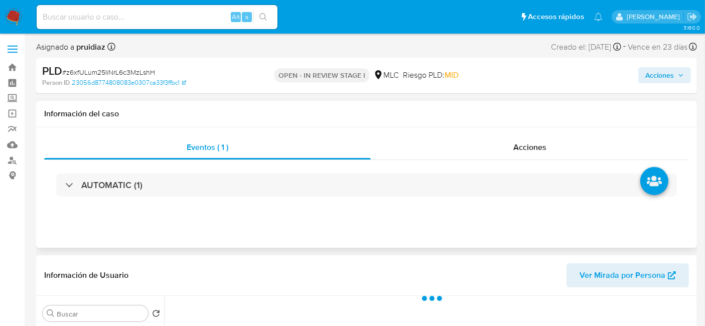
select select "10"
click at [93, 117] on h1 "Información del caso" at bounding box center [366, 114] width 645 height 10
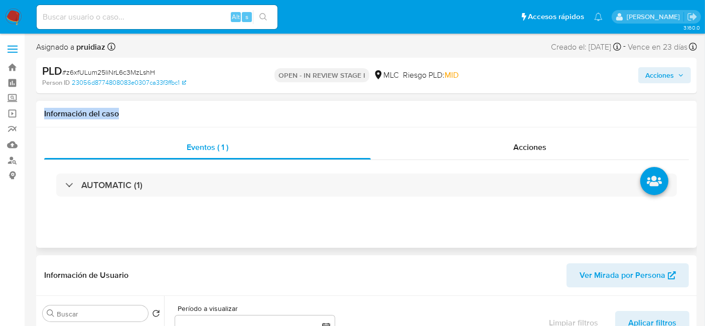
click at [93, 117] on h1 "Información del caso" at bounding box center [366, 114] width 645 height 10
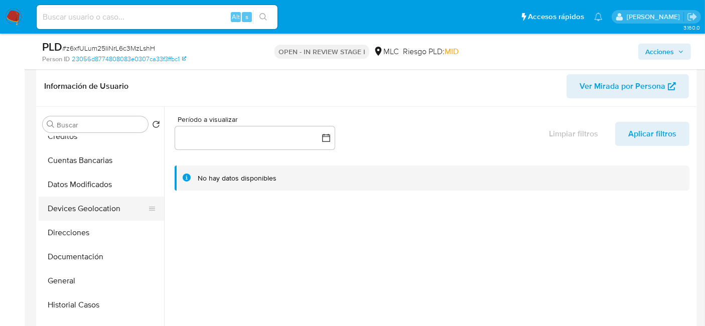
scroll to position [84, 0]
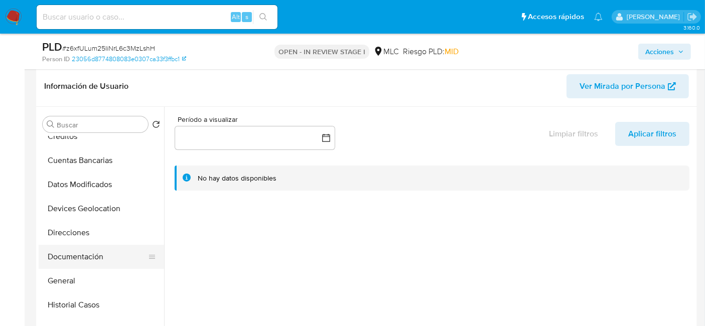
click at [66, 248] on button "Documentación" at bounding box center [97, 257] width 117 height 24
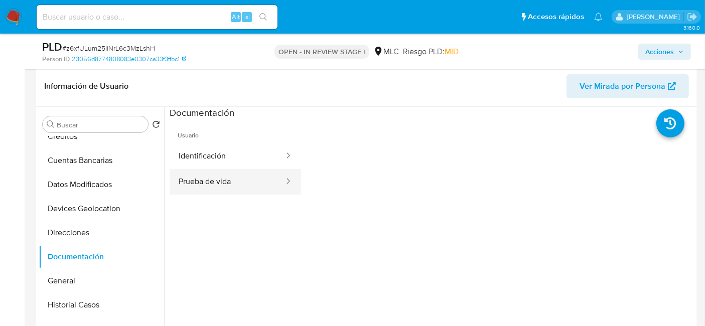
click at [219, 183] on button "Prueba de vida" at bounding box center [227, 182] width 115 height 26
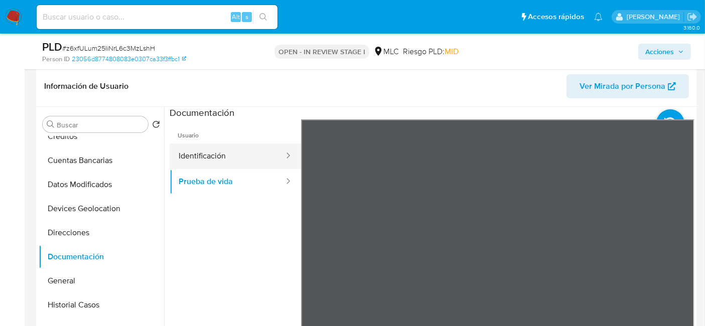
click at [214, 156] on button "Identificación" at bounding box center [227, 156] width 115 height 26
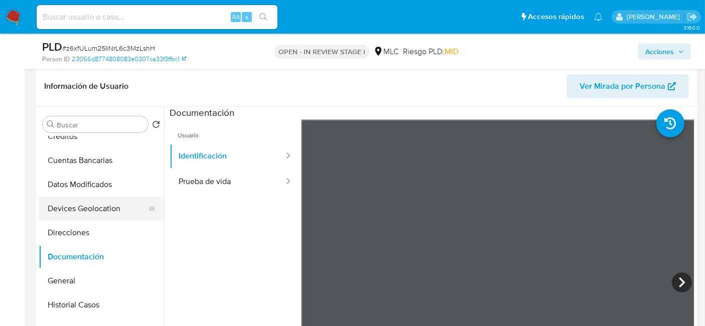
click at [111, 203] on ul "Anticipos de dinero Archivos adjuntos Cruces y Relaciones Créditos Cuentas Banc…" at bounding box center [101, 249] width 125 height 226
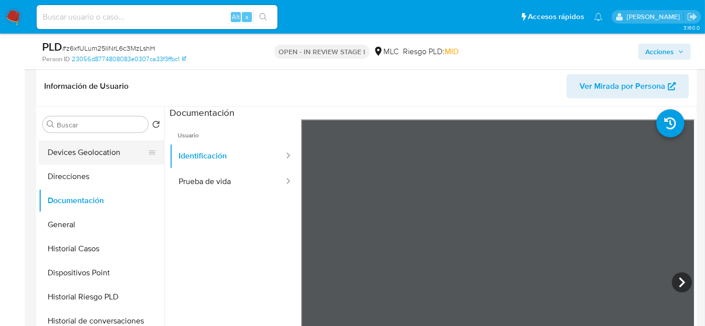
scroll to position [139, 0]
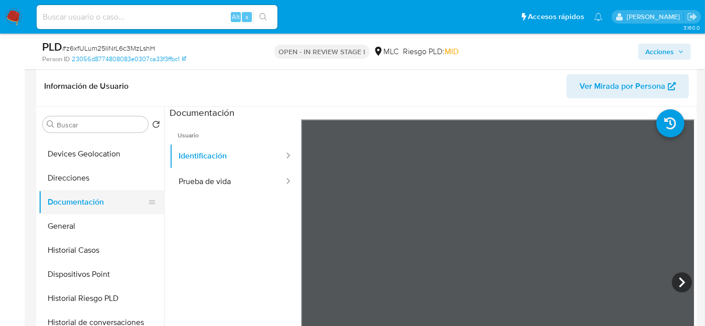
click at [74, 209] on button "Documentación" at bounding box center [97, 202] width 117 height 24
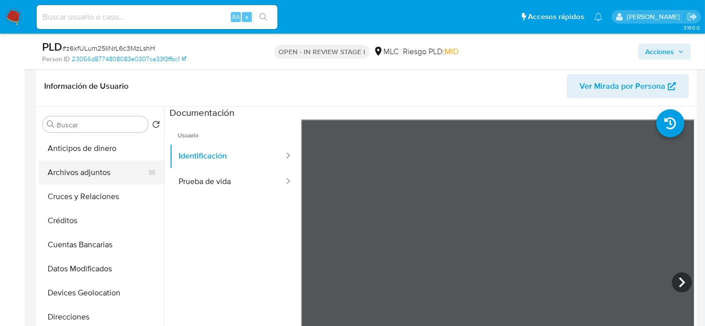
click at [100, 173] on button "Archivos adjuntos" at bounding box center [97, 173] width 117 height 24
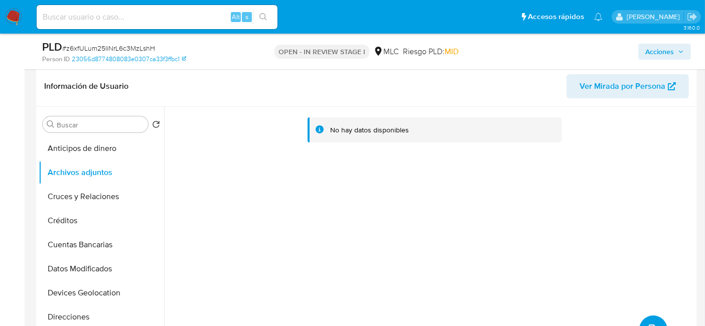
click at [644, 322] on button "upload-file" at bounding box center [653, 330] width 28 height 28
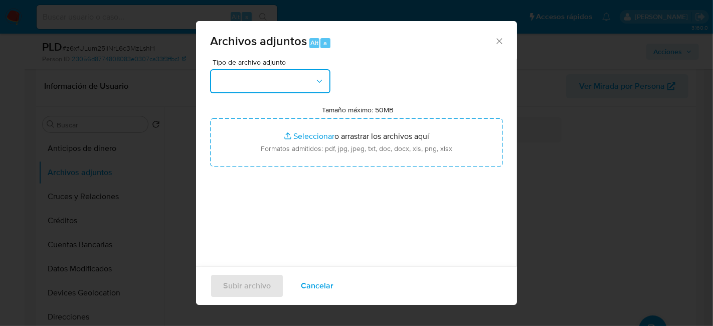
click at [286, 80] on button "button" at bounding box center [270, 81] width 120 height 24
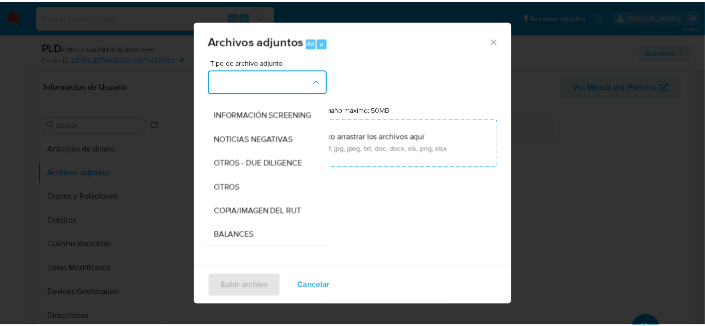
scroll to position [88, 0]
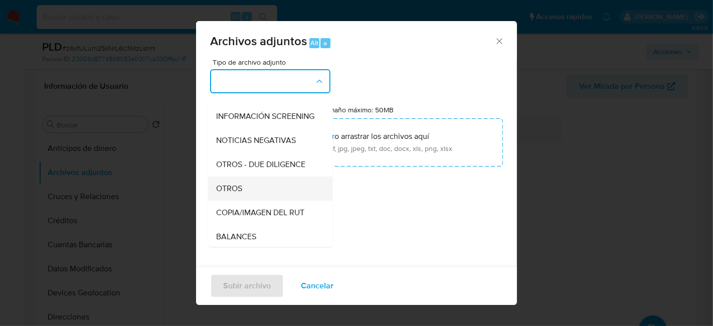
click at [227, 194] on span "OTROS" at bounding box center [229, 189] width 26 height 10
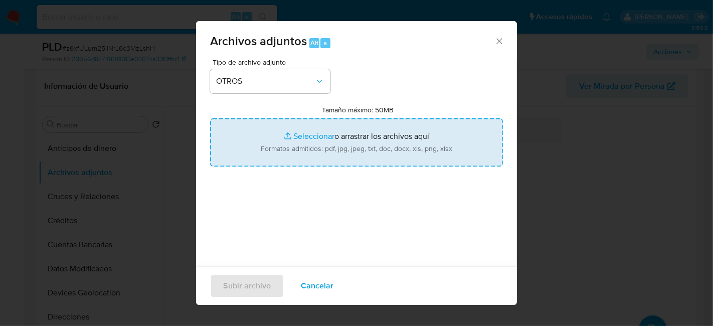
click at [345, 151] on input "Tamaño máximo: 50MB Seleccionar archivos" at bounding box center [356, 142] width 293 height 48
type input "C:\fakepath\2168090103 - 17_09_2025.xlsx"
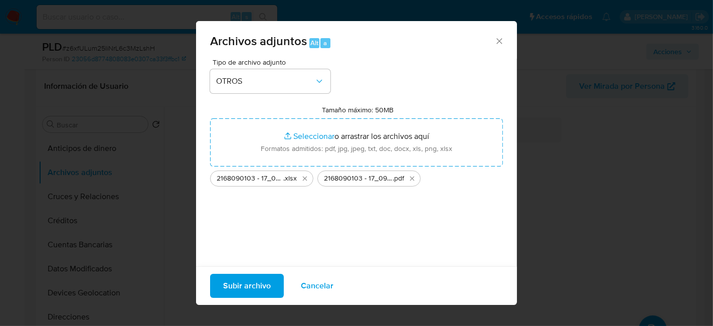
click at [248, 286] on span "Subir archivo" at bounding box center [247, 286] width 48 height 22
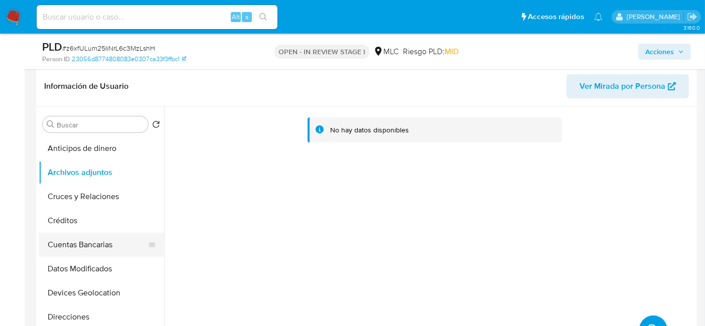
click at [77, 243] on button "Cuentas Bancarias" at bounding box center [97, 245] width 117 height 24
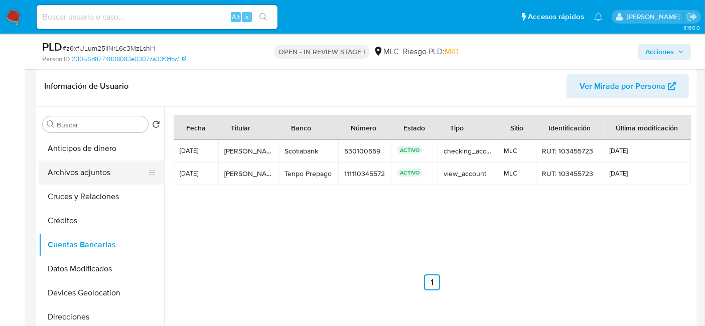
click at [99, 164] on button "Archivos adjuntos" at bounding box center [97, 173] width 117 height 24
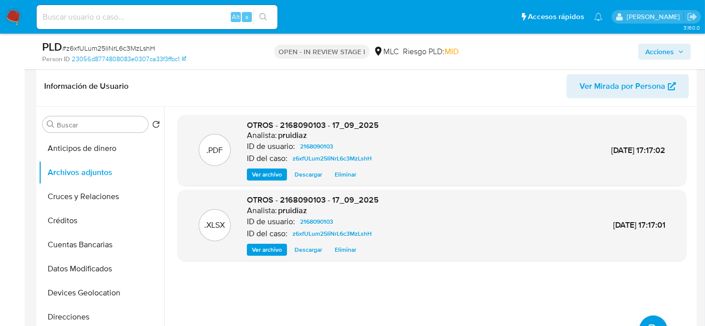
scroll to position [0, 0]
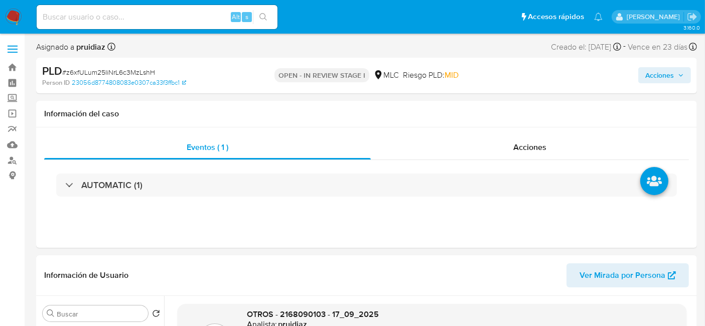
click at [662, 65] on div "Acciones" at bounding box center [584, 76] width 214 height 24
click at [643, 72] on button "Acciones" at bounding box center [664, 75] width 53 height 16
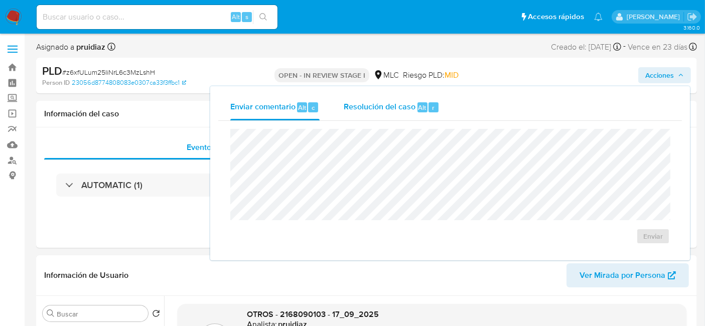
click at [402, 108] on span "Resolución del caso" at bounding box center [380, 107] width 72 height 12
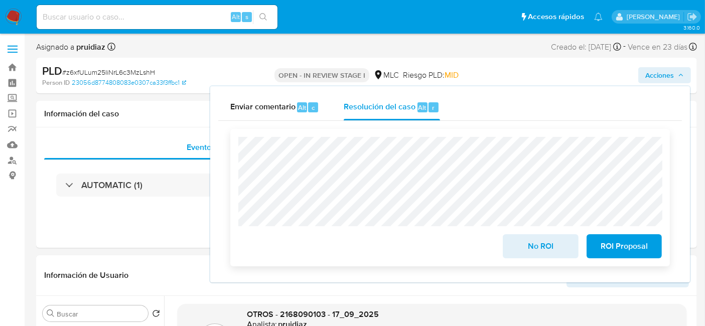
click at [527, 245] on span "No ROI" at bounding box center [540, 246] width 49 height 22
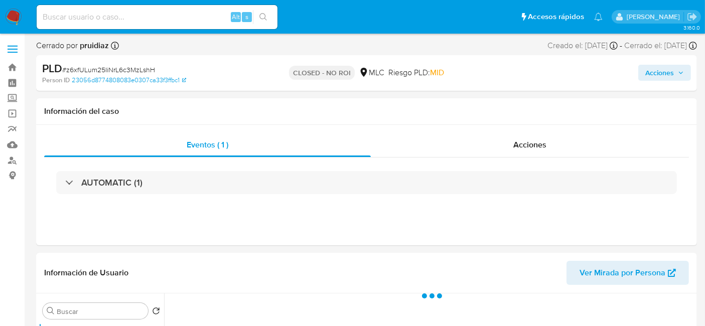
select select "10"
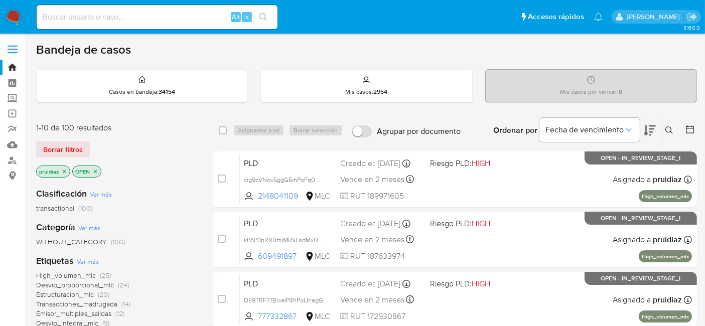
click at [473, 42] on div "Bandeja de casos" at bounding box center [366, 49] width 661 height 15
click at [12, 16] on img at bounding box center [13, 17] width 17 height 17
click at [645, 130] on icon at bounding box center [650, 130] width 12 height 12
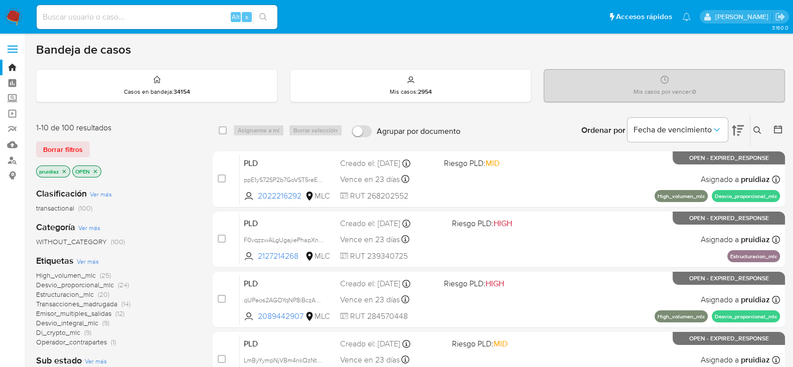
drag, startPoint x: 702, startPoint y: 1, endPoint x: 490, endPoint y: 44, distance: 216.1
click at [490, 44] on div "Bandeja de casos" at bounding box center [410, 49] width 749 height 15
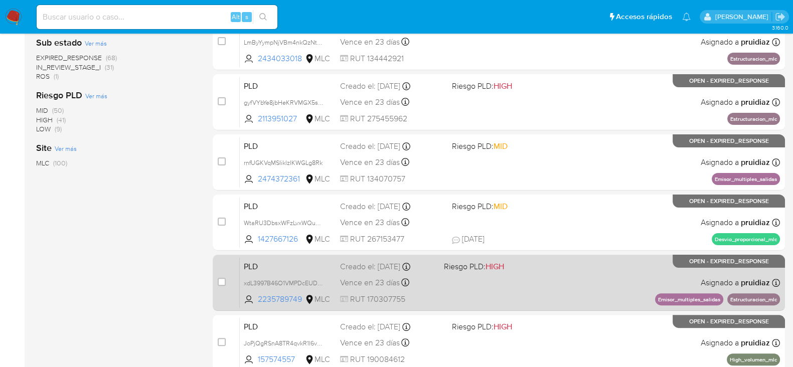
scroll to position [319, 0]
click at [482, 279] on div "PLD xdL3997B46O1VMPDcEUDqnS4 2235789749 MLC Riesgo PLD: HIGH Creado el: 12/07/2…" at bounding box center [510, 282] width 540 height 51
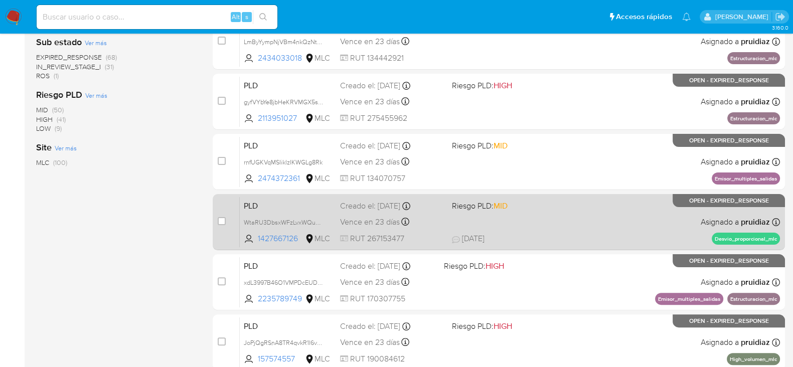
click at [552, 224] on div "PLD WtaRU3DbsxWFzLvxWQu8gBDK 1427667126 MLC Riesgo PLD: MID Creado el: 12/07/20…" at bounding box center [510, 222] width 540 height 51
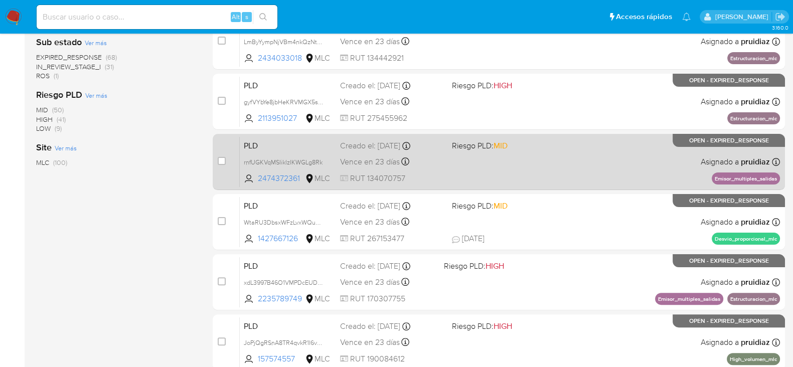
click at [550, 154] on div "PLD rnfUGKVqMSIiklzIKWGLg8Rk 2474372361 MLC Riesgo PLD: MID Creado el: 12/07/20…" at bounding box center [510, 161] width 540 height 51
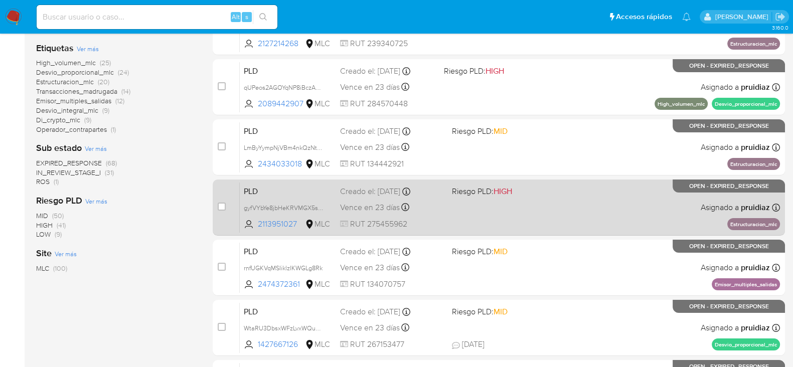
scroll to position [212, 0]
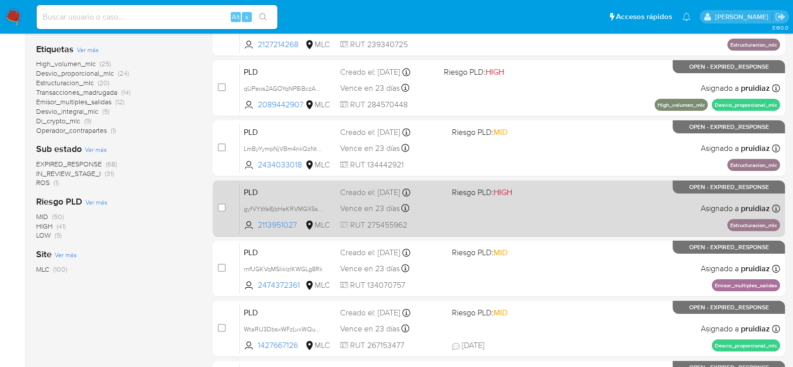
click at [543, 198] on div "PLD gyfVYbYe8jbHeKRVMGX5s72X 2113951027 MLC Riesgo PLD: HIGH Creado el: 12/07/2…" at bounding box center [510, 208] width 540 height 51
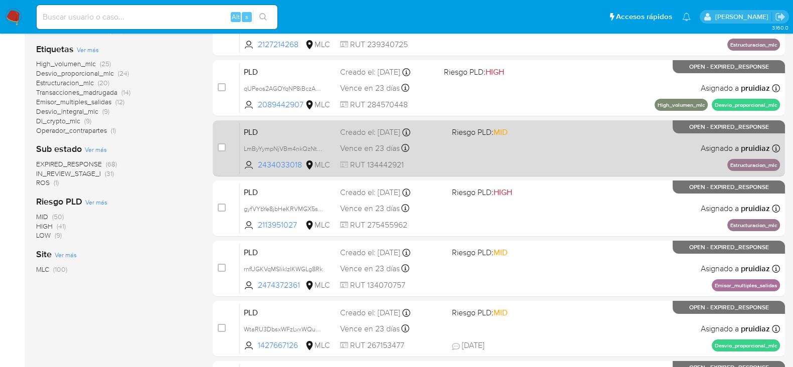
click at [578, 151] on div "PLD LmByYympNjVBm4nkQzNtKU8N 2434033018 MLC Riesgo PLD: MID Creado el: 12/07/20…" at bounding box center [510, 148] width 540 height 51
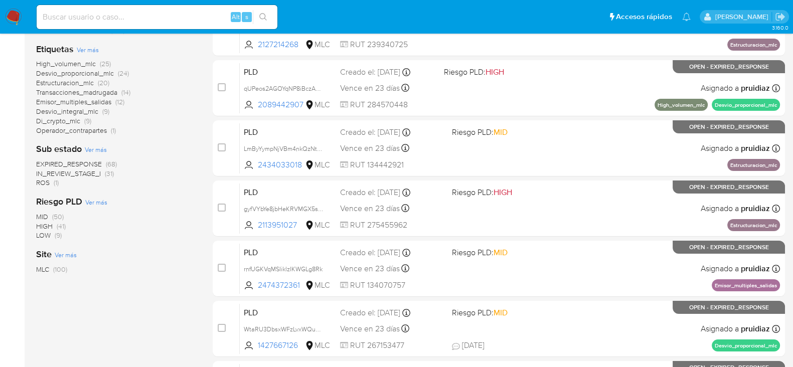
scroll to position [93, 0]
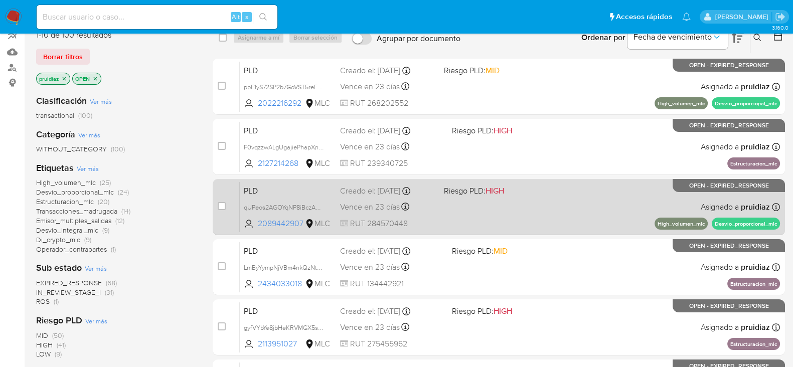
click at [569, 202] on div "PLD qUPeos2AGOYqNP8iBczA0V7N 2089442907 MLC Riesgo PLD: HIGH Creado el: 12/07/2…" at bounding box center [510, 207] width 540 height 51
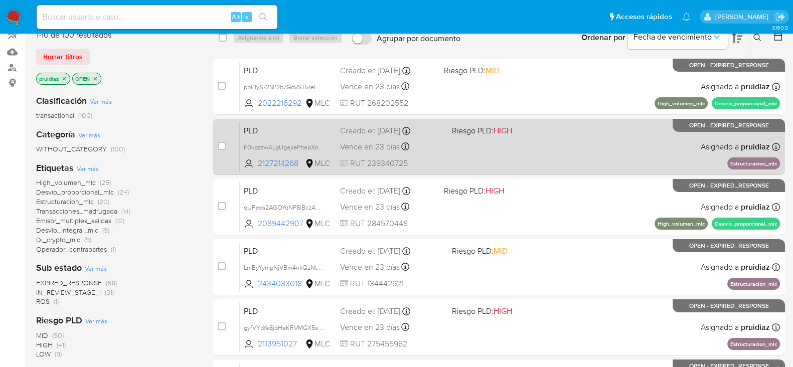
click at [563, 137] on div "PLD F0vqzzwALgUgajiePhapXnHT 2127214268 MLC Riesgo PLD: HIGH Creado el: 12/07/2…" at bounding box center [510, 146] width 540 height 51
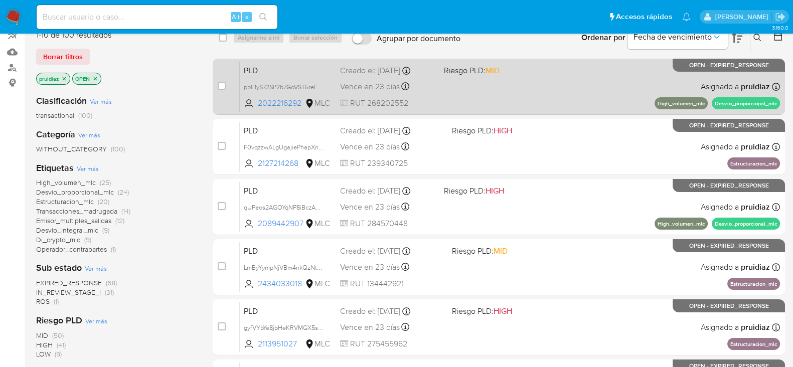
scroll to position [39, 0]
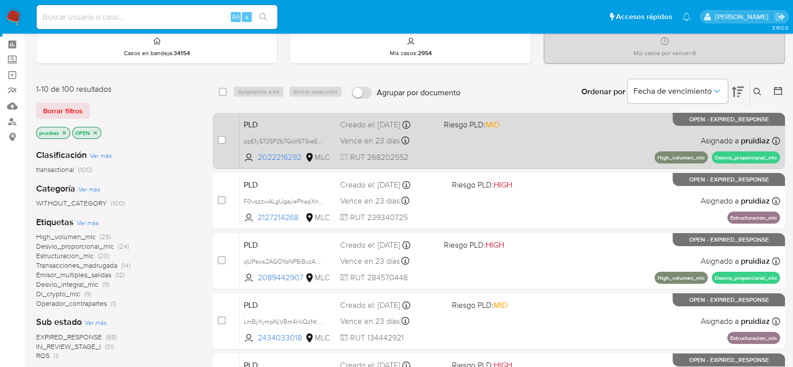
click at [552, 145] on div "PLD ppE1yS72SP2b7GoVST5reEqh 2022216292 MLC Riesgo PLD: MID Creado el: 12/07/20…" at bounding box center [510, 140] width 540 height 51
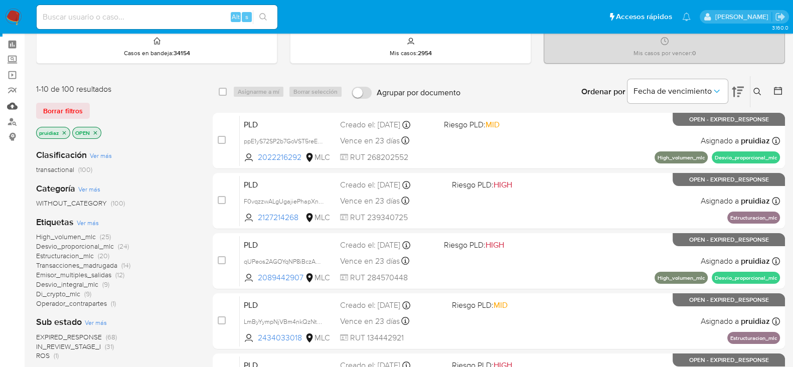
click at [15, 106] on link "Mulan" at bounding box center [59, 106] width 119 height 16
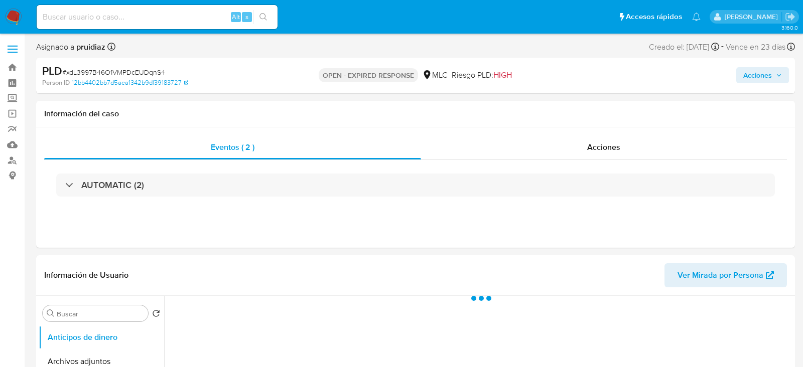
select select "10"
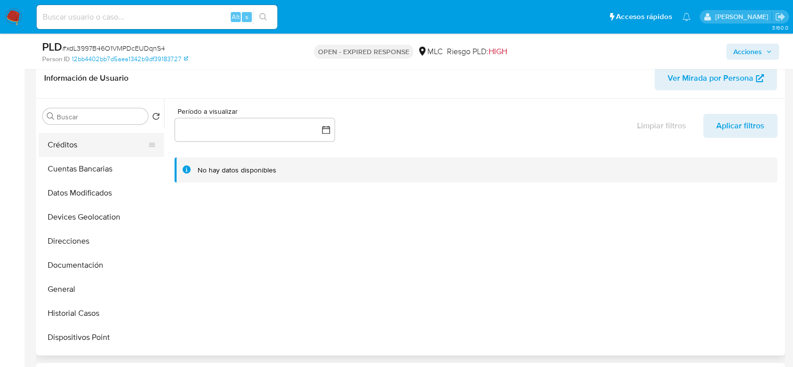
scroll to position [113, 0]
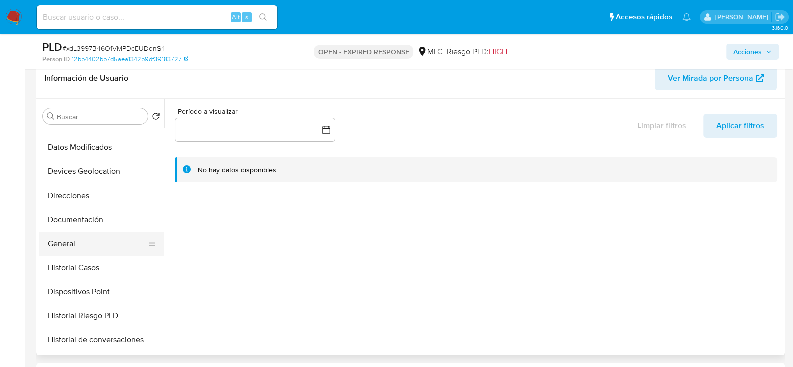
click at [86, 234] on button "General" at bounding box center [97, 244] width 117 height 24
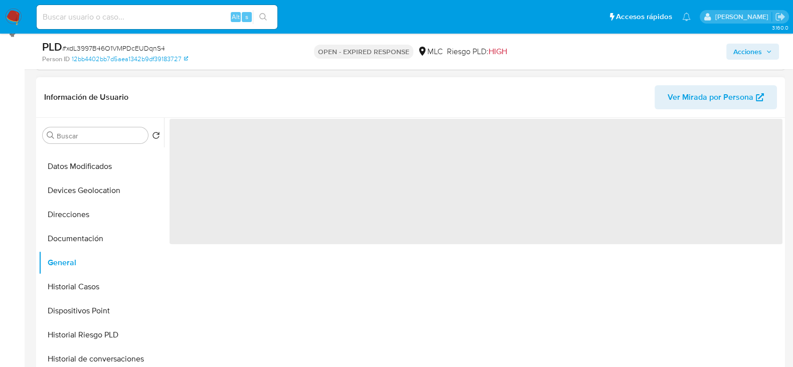
scroll to position [141, 0]
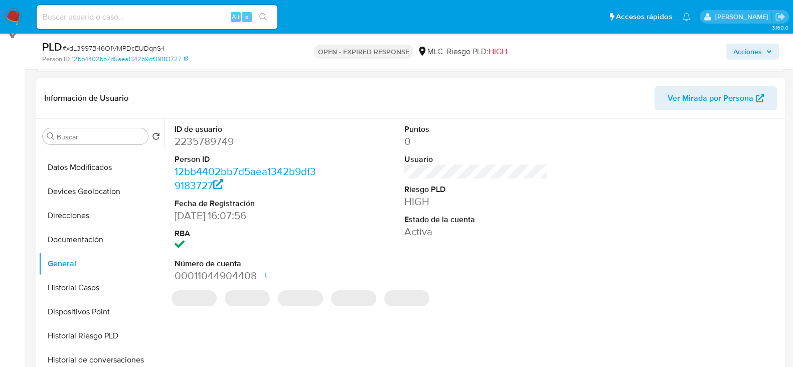
click at [202, 141] on dd "2235789749" at bounding box center [246, 141] width 143 height 14
copy dd "2235789749"
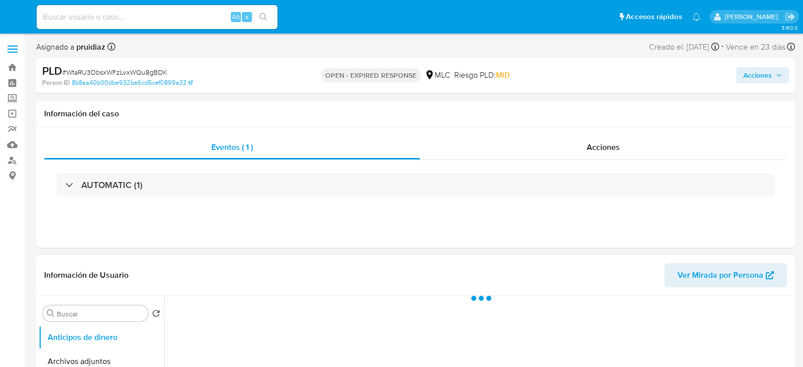
select select "10"
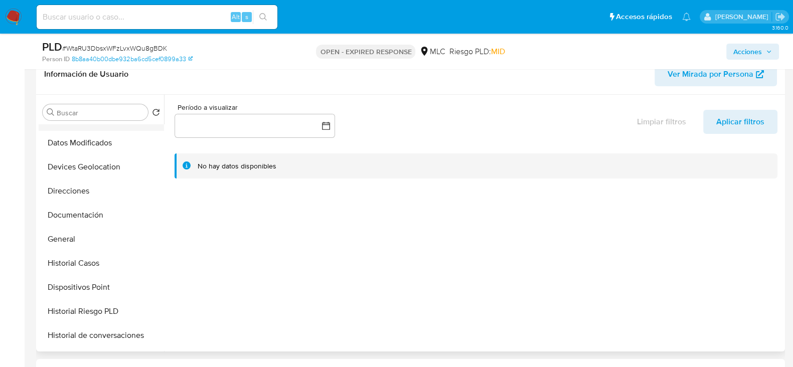
scroll to position [116, 0]
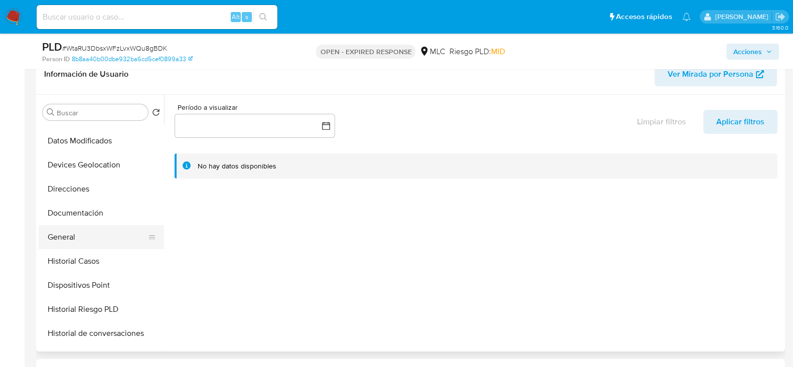
click at [62, 226] on button "General" at bounding box center [97, 237] width 117 height 24
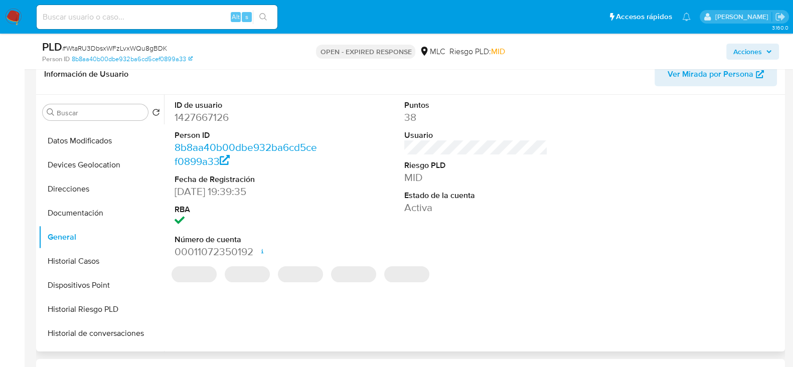
click at [196, 117] on dd "1427667126" at bounding box center [246, 117] width 143 height 14
copy dd "1427667126"
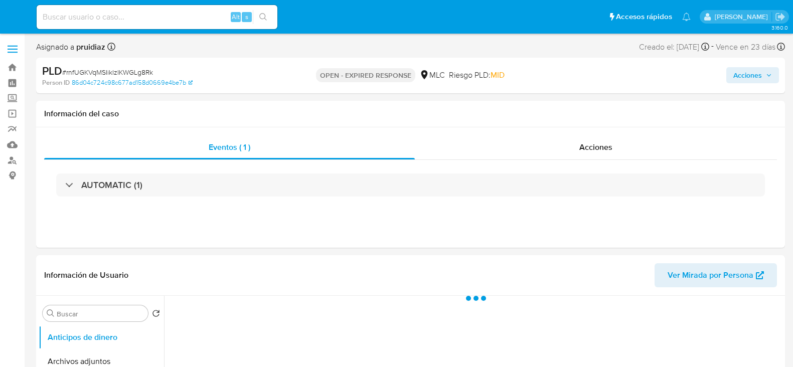
select select "10"
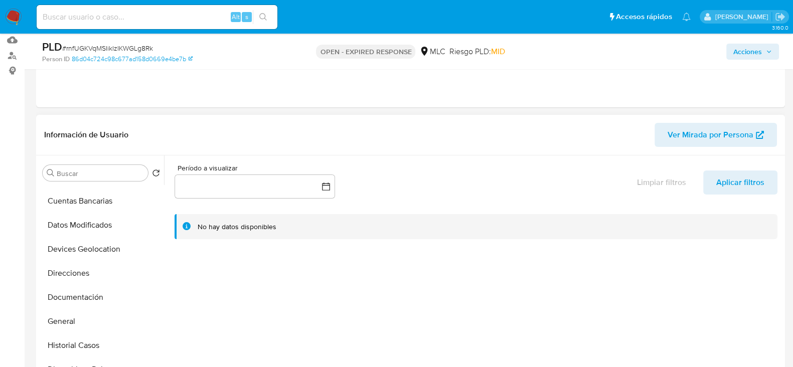
scroll to position [119, 0]
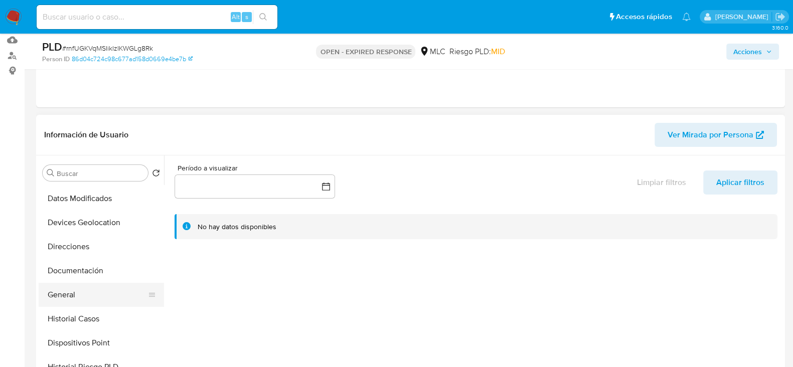
click at [57, 293] on button "General" at bounding box center [97, 295] width 117 height 24
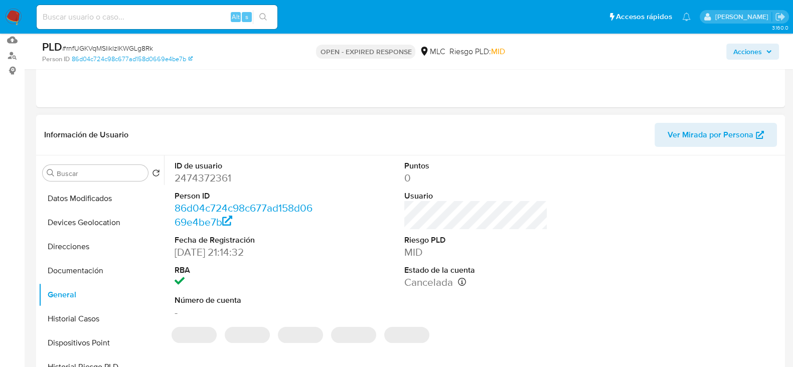
click at [202, 177] on dd "2474372361" at bounding box center [246, 178] width 143 height 14
copy dd "2474372361"
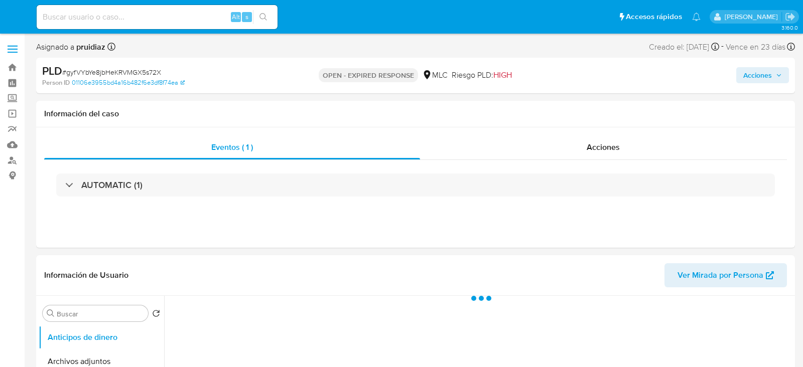
select select "10"
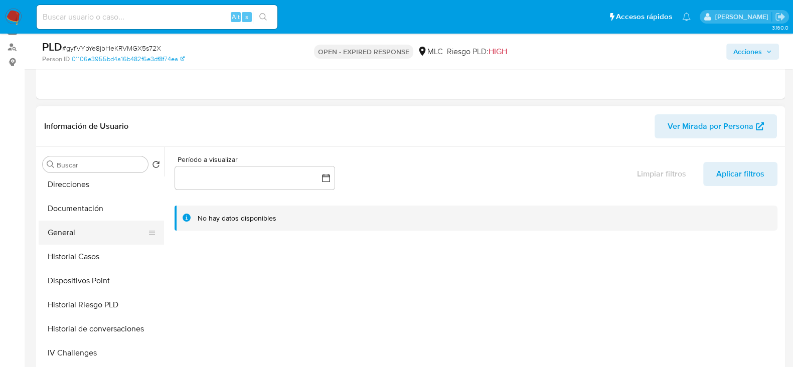
scroll to position [173, 0]
click at [70, 237] on button "General" at bounding box center [97, 232] width 117 height 24
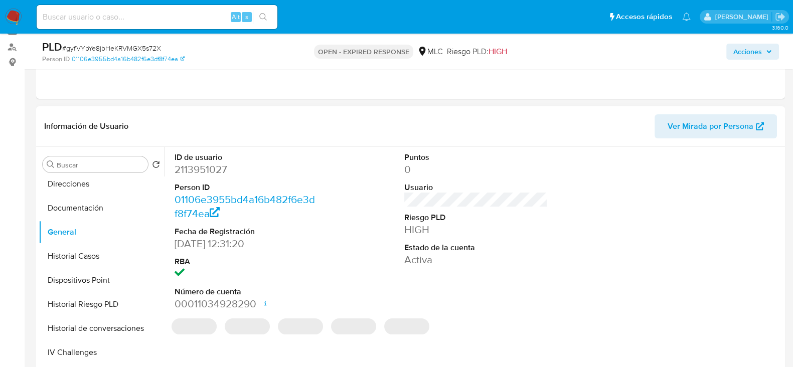
click at [197, 173] on dd "2113951027" at bounding box center [246, 170] width 143 height 14
copy dd "2113951027"
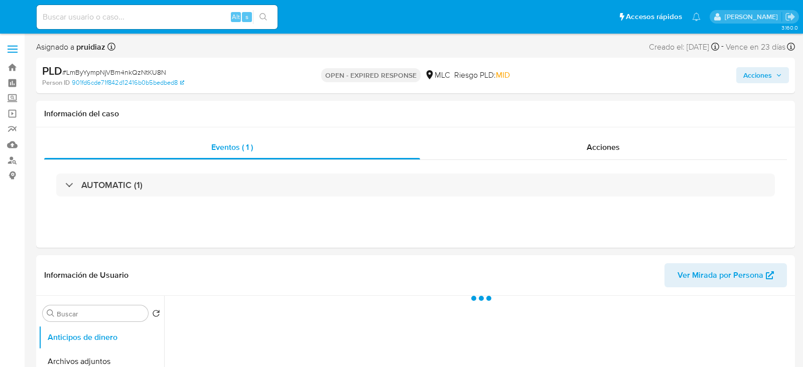
select select "10"
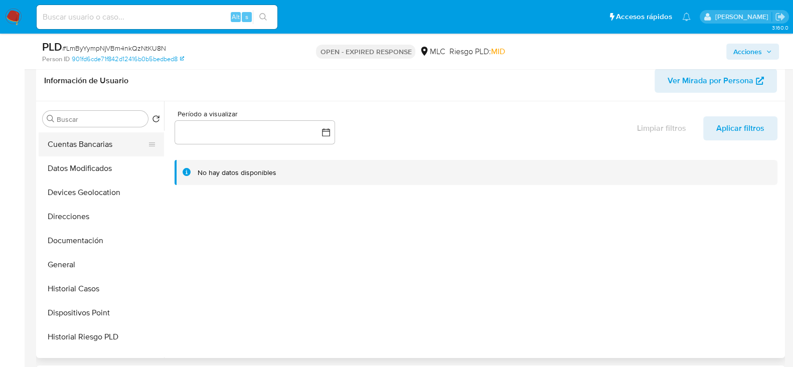
scroll to position [105, 0]
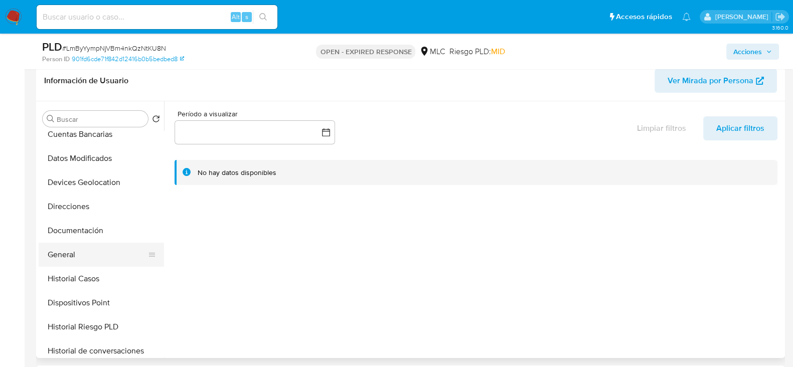
click at [78, 255] on button "General" at bounding box center [97, 255] width 117 height 24
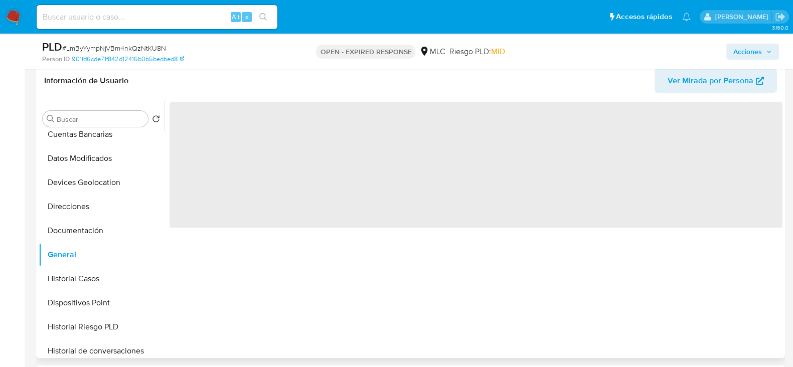
scroll to position [110, 0]
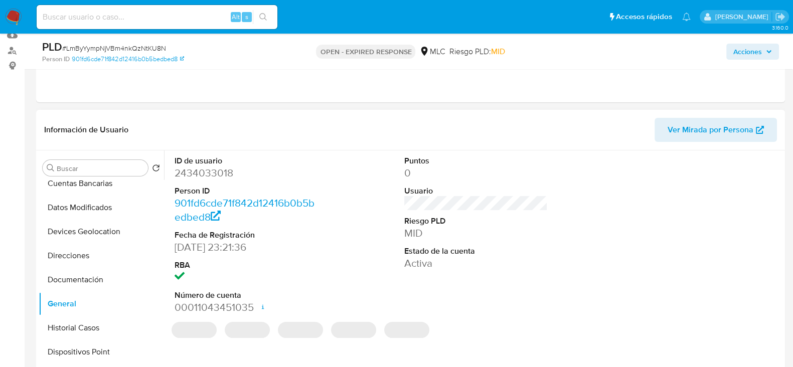
click at [205, 177] on dd "2434033018" at bounding box center [246, 173] width 143 height 14
copy dd "2434033018"
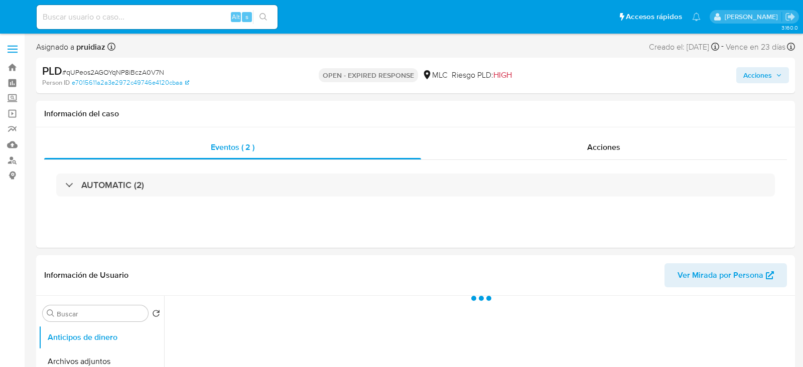
select select "10"
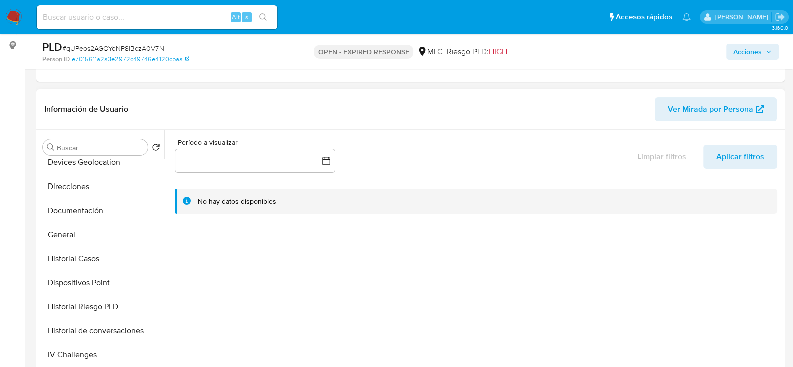
scroll to position [156, 0]
click at [80, 245] on button "Historial Casos" at bounding box center [97, 257] width 117 height 24
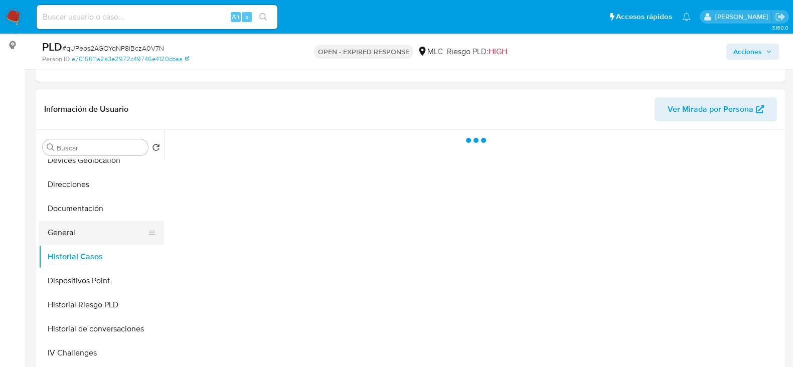
click at [84, 231] on button "General" at bounding box center [97, 233] width 117 height 24
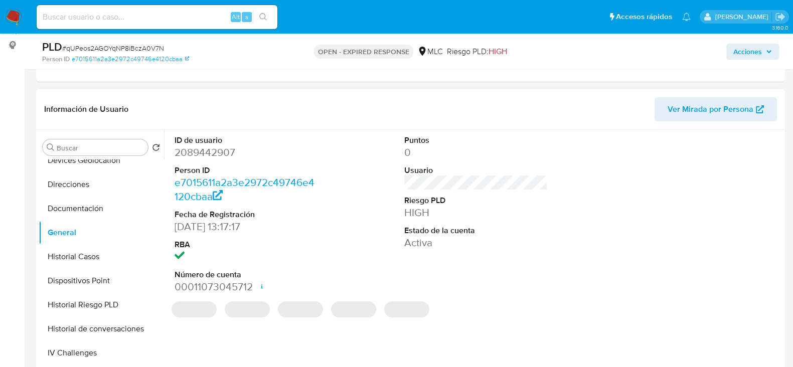
click at [224, 153] on dd "2089442907" at bounding box center [246, 152] width 143 height 14
copy dd "2089442907"
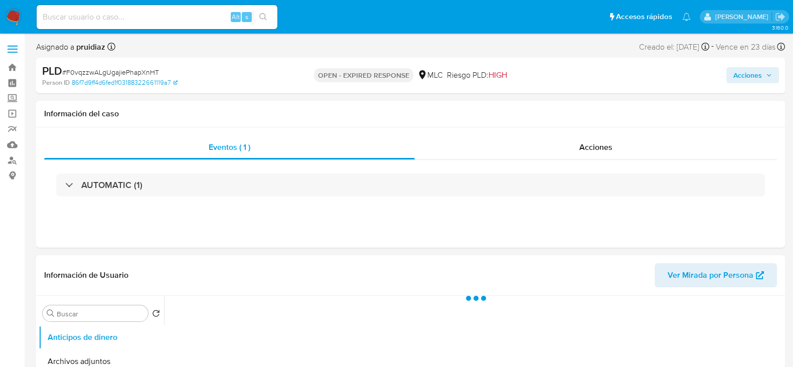
select select "10"
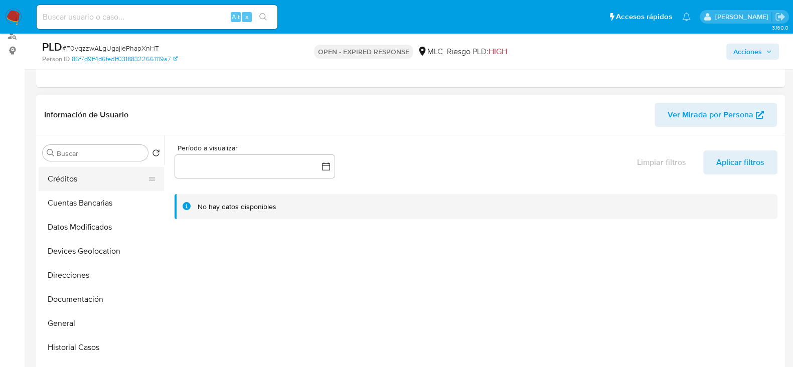
scroll to position [95, 0]
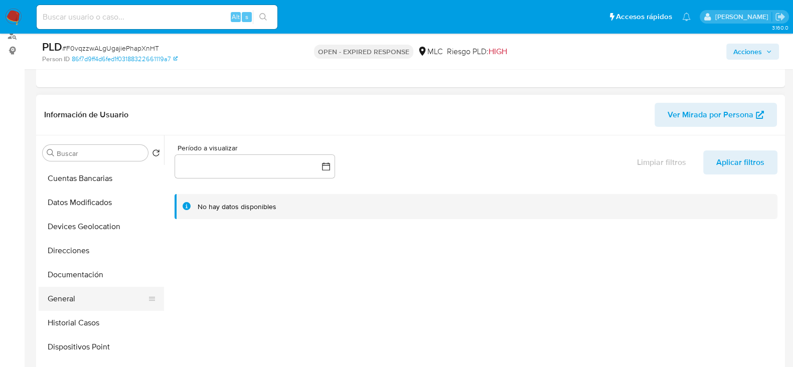
click at [60, 297] on button "General" at bounding box center [97, 299] width 117 height 24
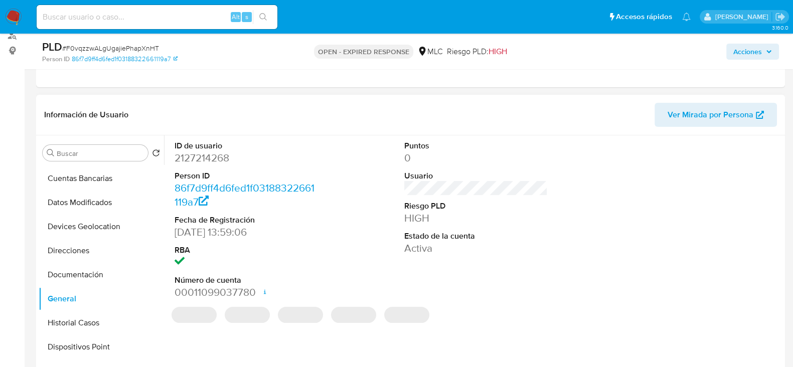
click at [207, 159] on dd "2127214268" at bounding box center [246, 158] width 143 height 14
copy dd "2127214268"
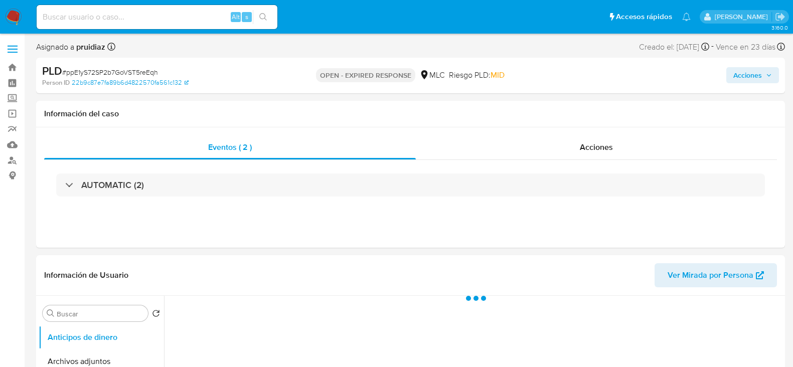
select select "10"
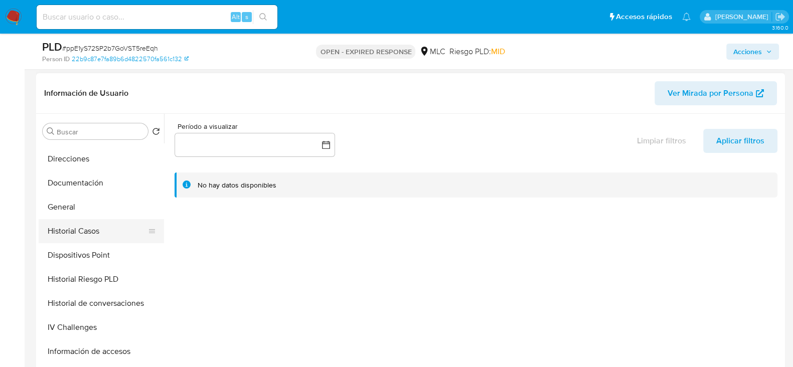
scroll to position [166, 0]
click at [70, 200] on button "General" at bounding box center [97, 206] width 117 height 24
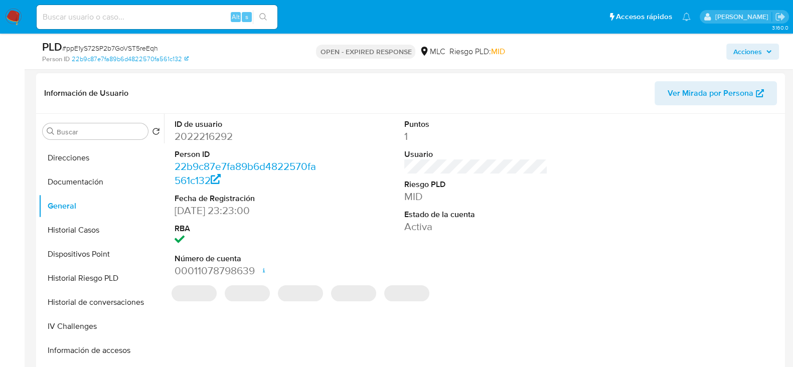
click at [213, 139] on dd "2022216292" at bounding box center [246, 136] width 143 height 14
copy dd "2022216292"
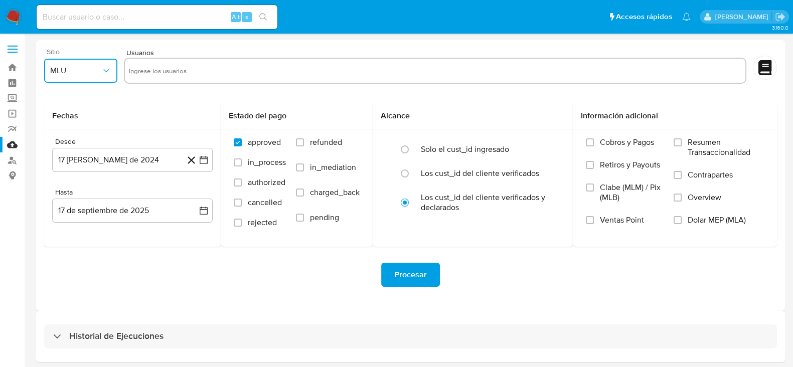
click at [92, 77] on button "MLU" at bounding box center [80, 71] width 73 height 24
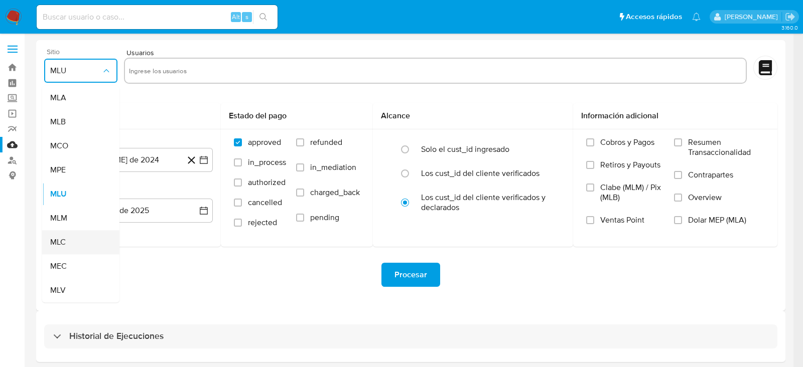
click at [58, 240] on span "MLC" at bounding box center [58, 242] width 16 height 10
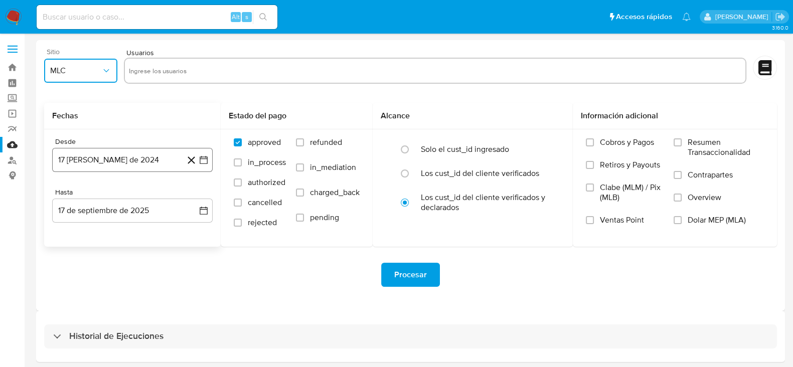
click at [205, 159] on icon "button" at bounding box center [204, 160] width 10 height 10
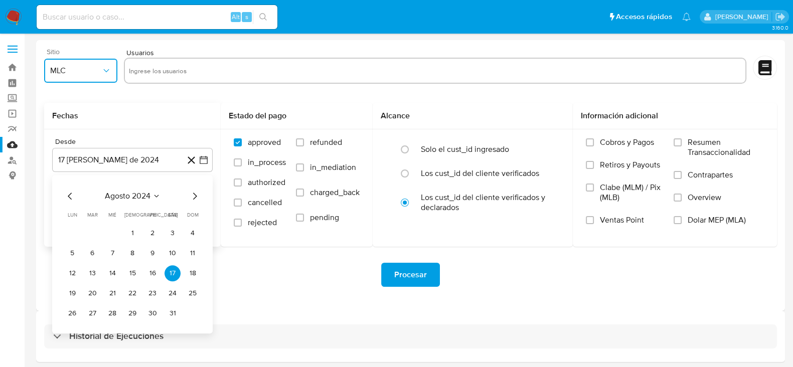
click at [195, 193] on icon "Mes siguiente" at bounding box center [195, 196] width 12 height 12
click at [95, 270] on button "10" at bounding box center [92, 273] width 16 height 16
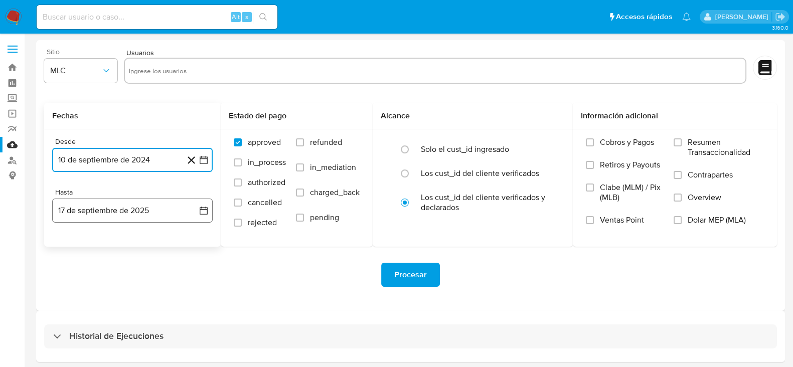
click at [203, 206] on icon "button" at bounding box center [204, 211] width 10 height 10
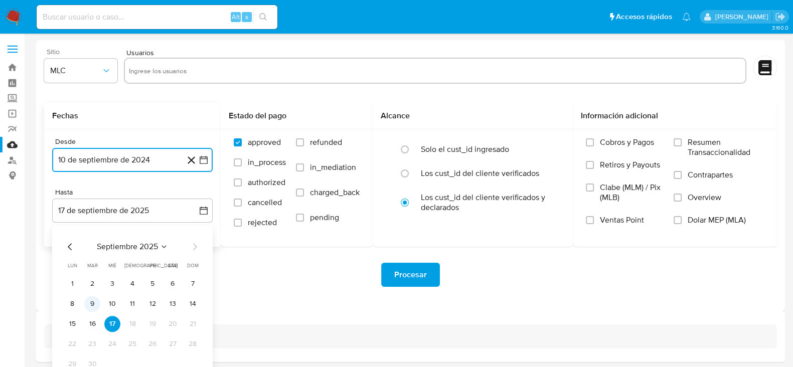
click at [96, 300] on button "9" at bounding box center [92, 304] width 16 height 16
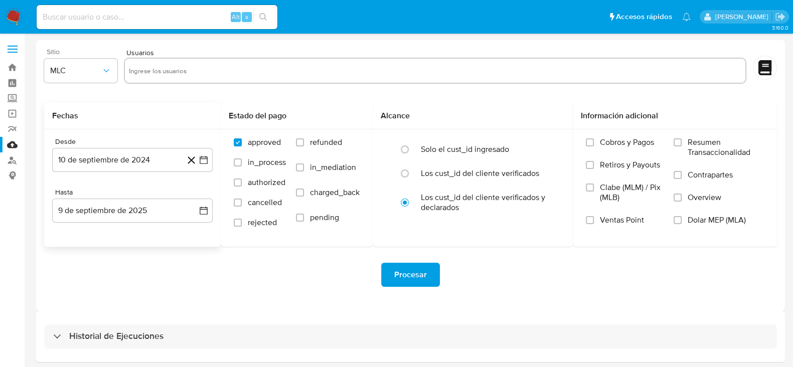
click at [144, 279] on div "Procesar" at bounding box center [410, 275] width 733 height 24
click at [184, 73] on input "text" at bounding box center [435, 71] width 613 height 16
paste input "2235789749"
type input "2235789749"
paste input "1427667126"
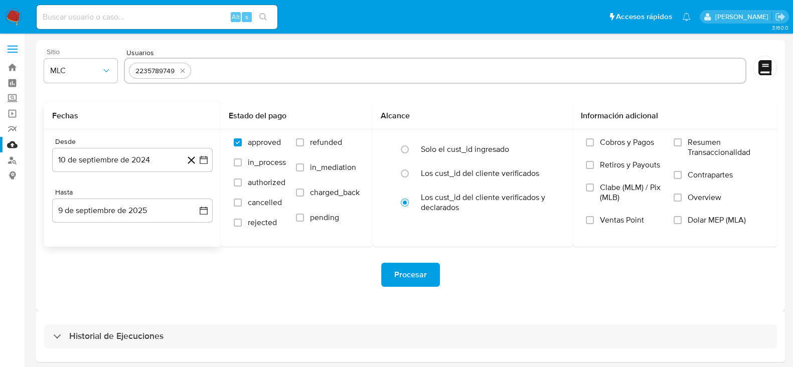
type input "1427667126"
paste input "2474372361"
type input "2474372361"
paste input "2113951027"
type input "2113951027"
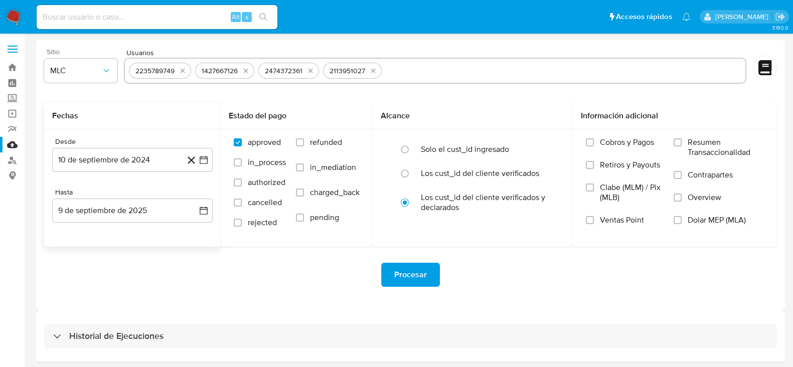
paste input "2434033018"
type input "2434033018"
paste input "2089442907"
type input "2089442907"
paste input "2127214268"
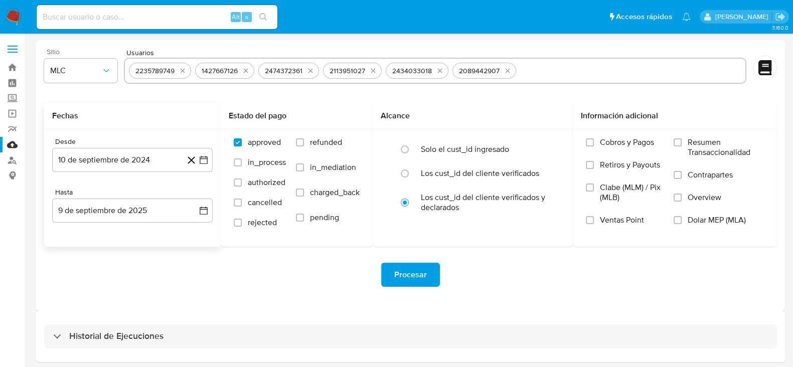
type input "2127214268"
paste input "2022216292"
type input "2022216292"
click at [416, 272] on span "Procesar" at bounding box center [410, 275] width 33 height 22
click at [8, 10] on img at bounding box center [13, 17] width 17 height 17
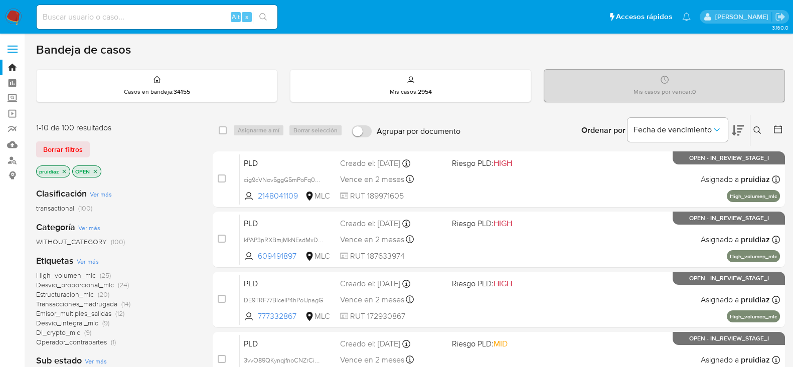
click at [743, 127] on icon at bounding box center [738, 130] width 12 height 11
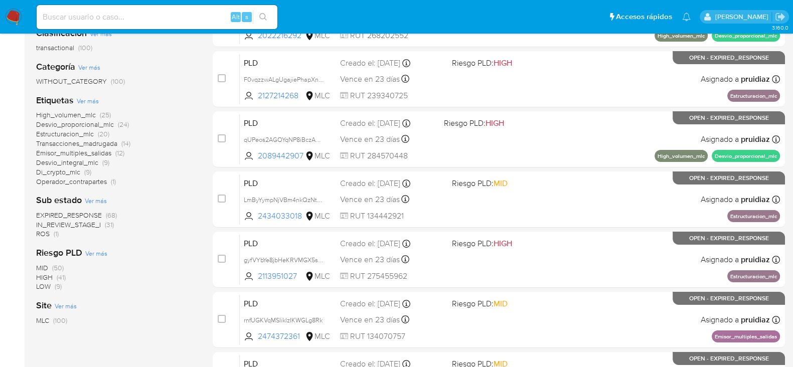
scroll to position [181, 0]
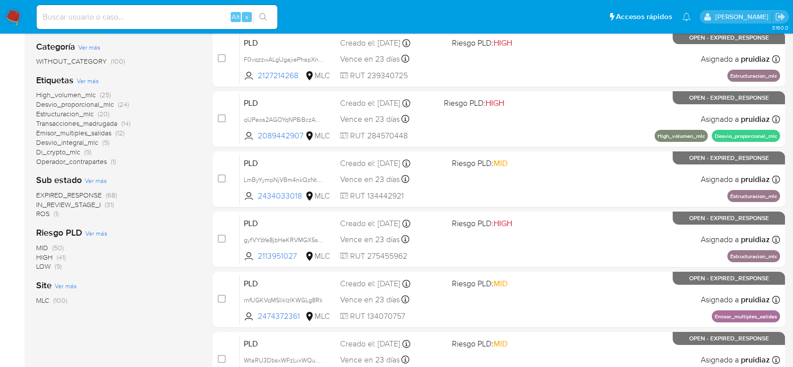
click at [6, 9] on img at bounding box center [13, 17] width 17 height 17
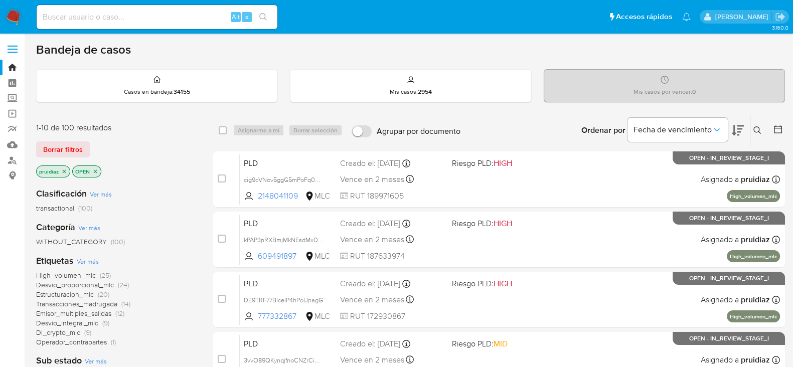
click at [732, 130] on icon at bounding box center [738, 130] width 12 height 12
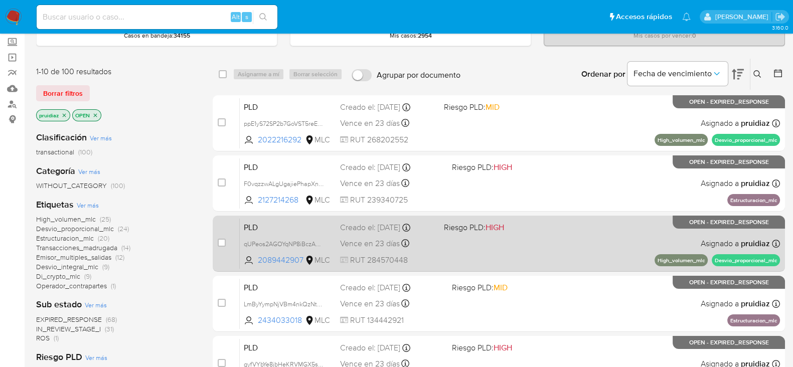
scroll to position [135, 0]
